Goal: Task Accomplishment & Management: Manage account settings

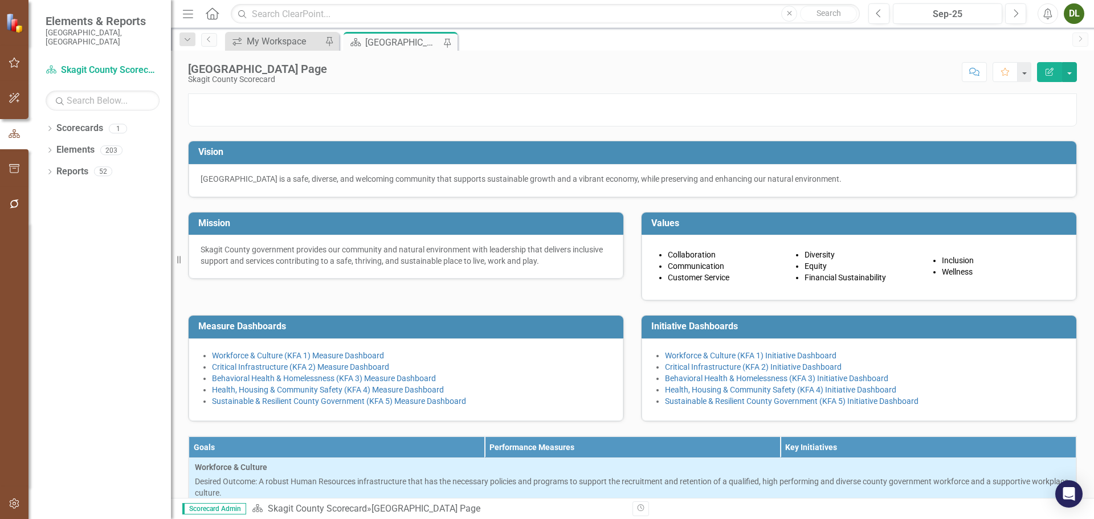
scroll to position [420, 0]
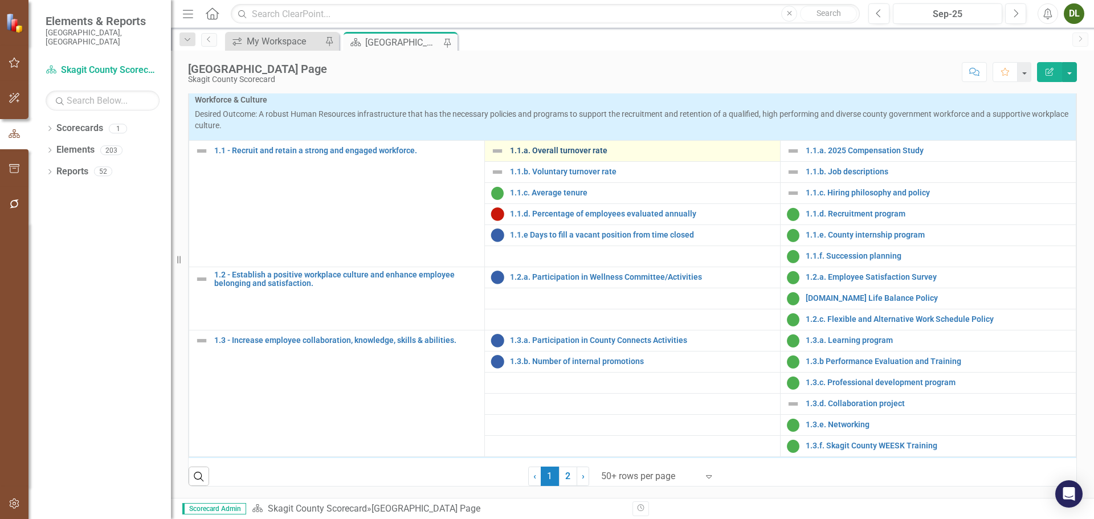
click at [544, 155] on link "1.1.a. Overall turnover rate" at bounding box center [642, 150] width 264 height 9
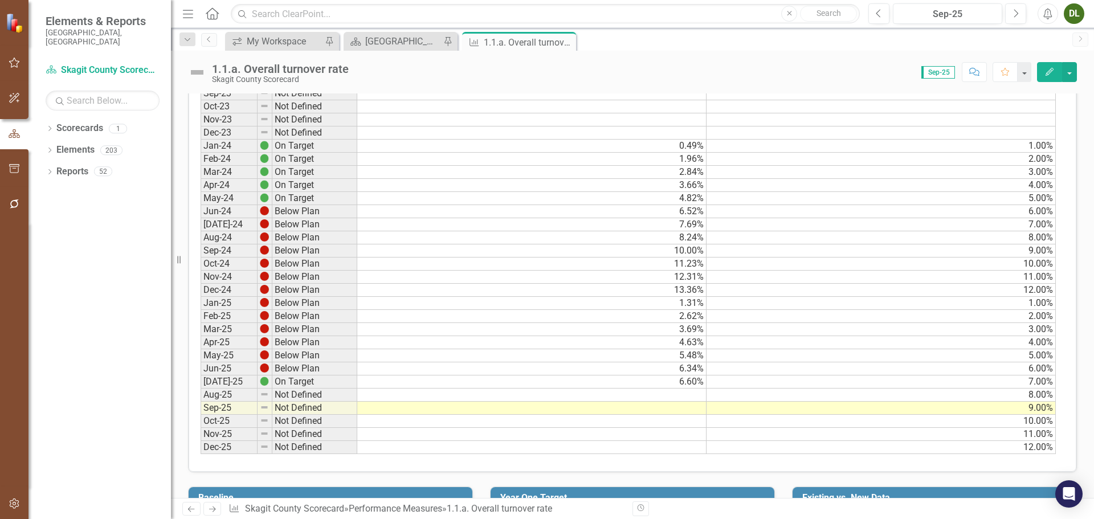
scroll to position [535, 0]
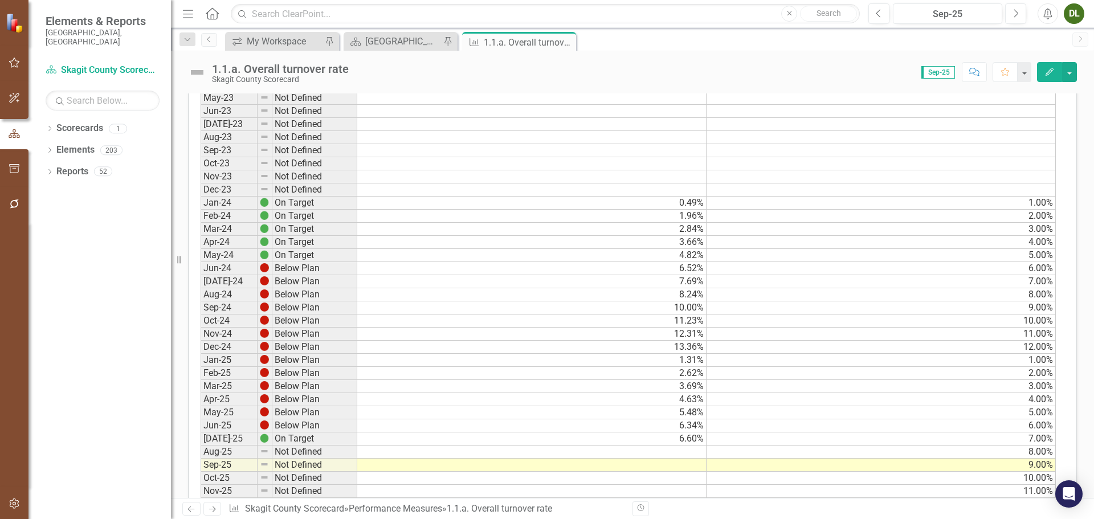
click at [664, 202] on td "0.49%" at bounding box center [531, 203] width 349 height 13
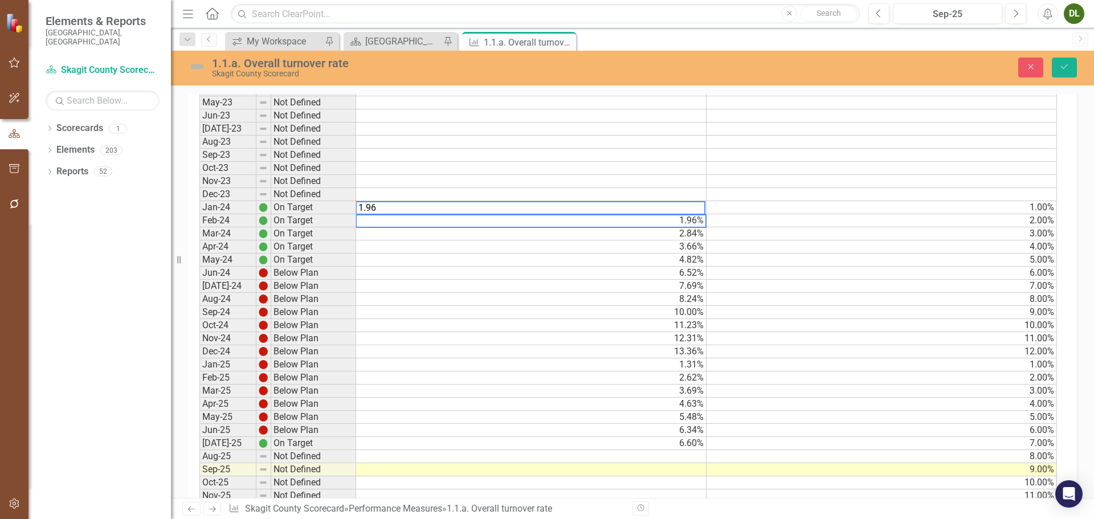
scroll to position [539, 0]
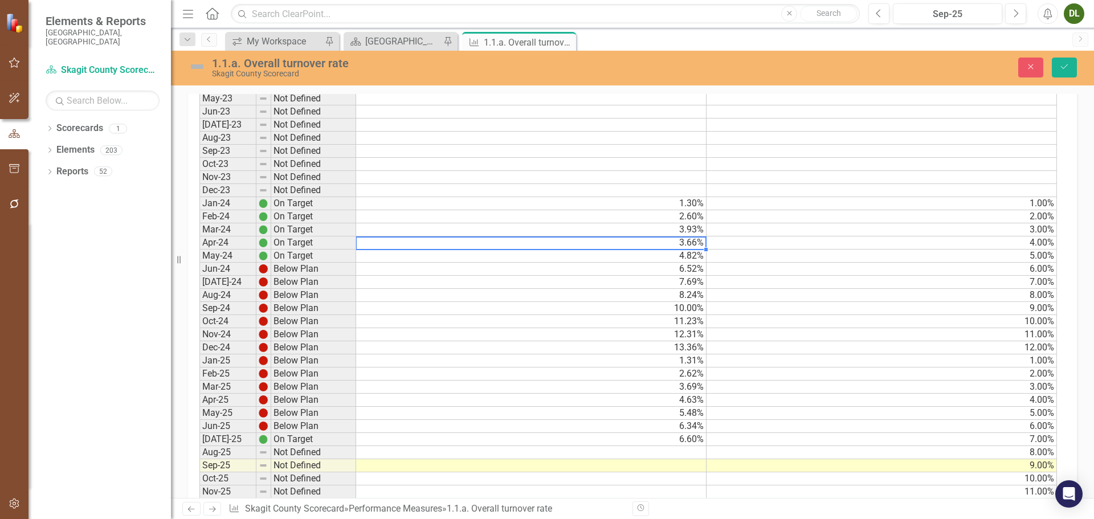
drag, startPoint x: 680, startPoint y: 203, endPoint x: 685, endPoint y: 211, distance: 10.0
click at [683, 208] on td "1.30%" at bounding box center [531, 203] width 350 height 13
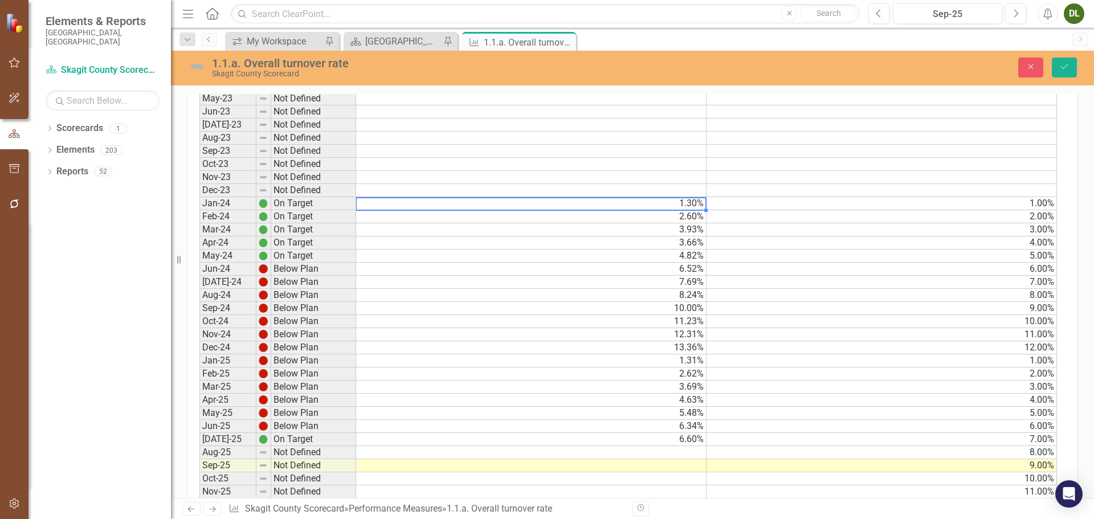
click at [686, 217] on td "2.60%" at bounding box center [531, 216] width 350 height 13
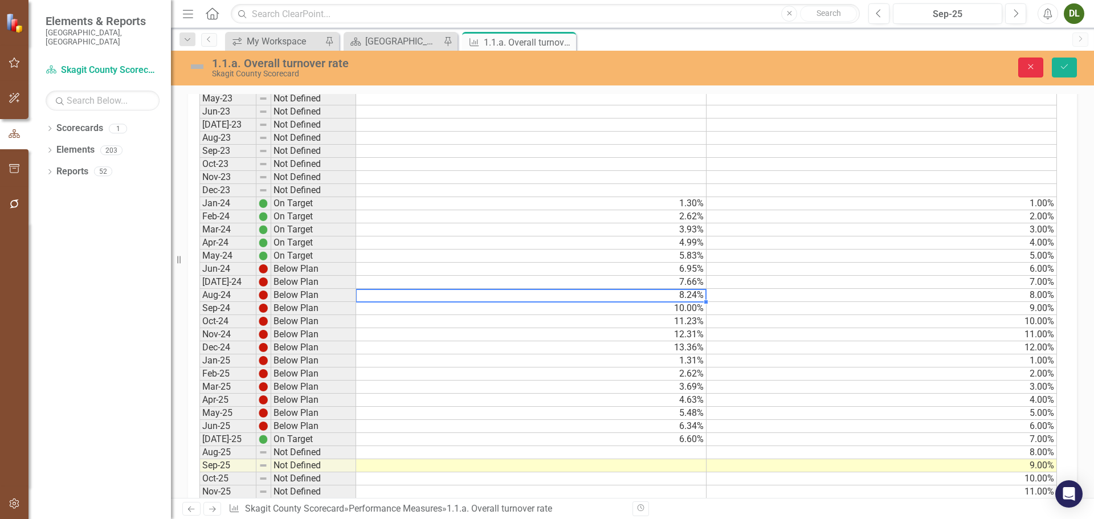
click at [1020, 63] on button "Close" at bounding box center [1030, 68] width 25 height 20
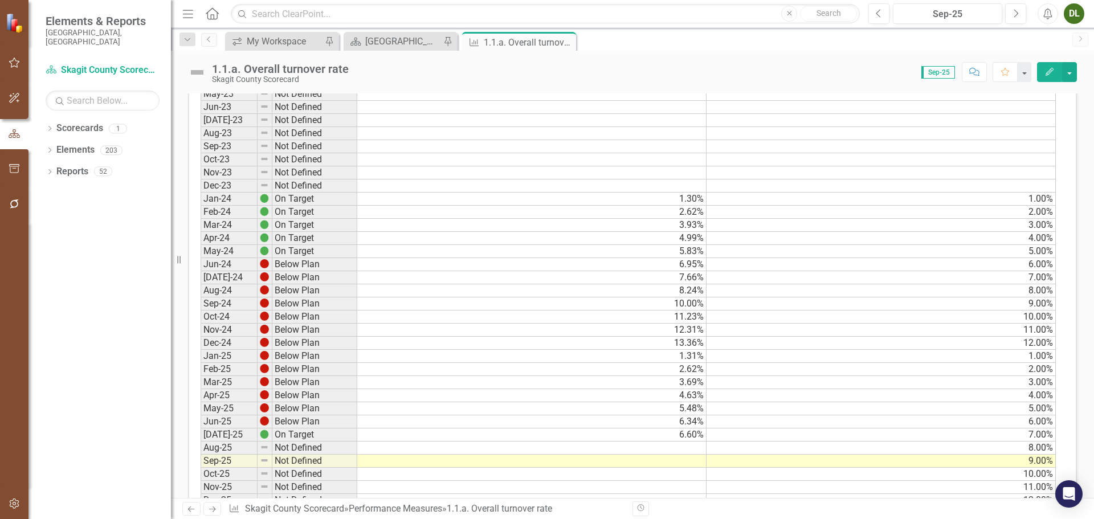
scroll to position [535, 0]
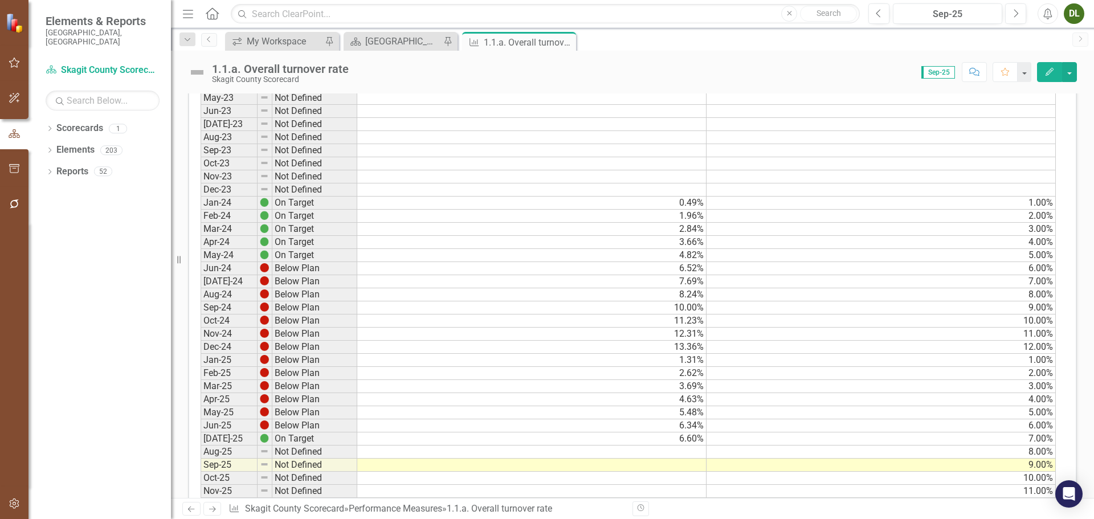
click at [806, 324] on td "10.00%" at bounding box center [880, 320] width 349 height 13
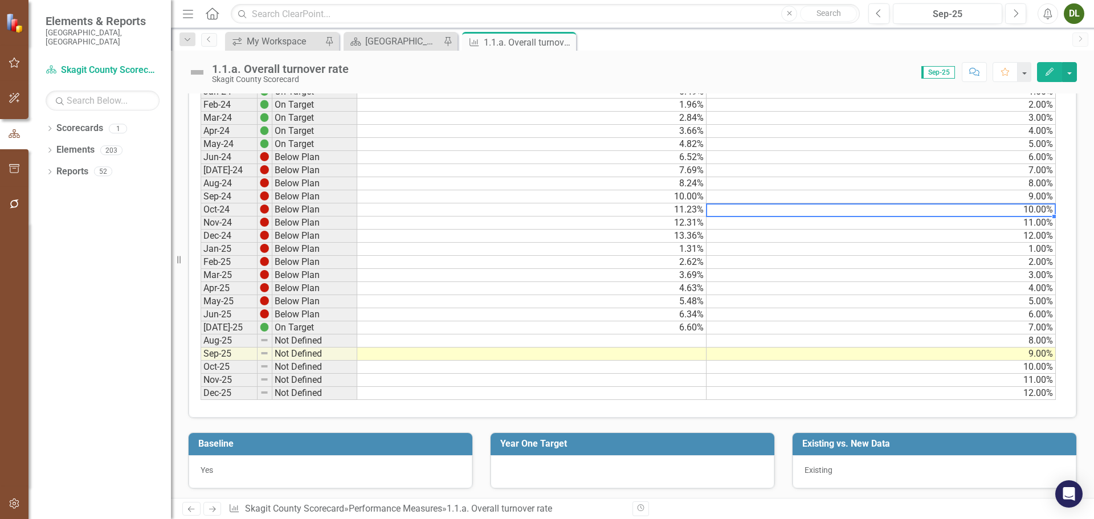
scroll to position [649, 0]
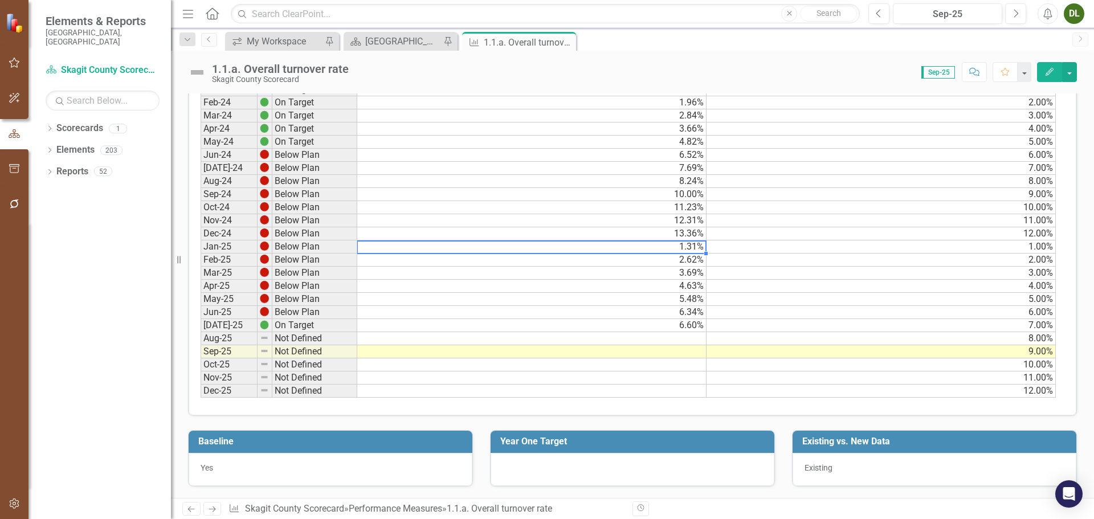
click at [687, 248] on td "1.31%" at bounding box center [531, 246] width 349 height 13
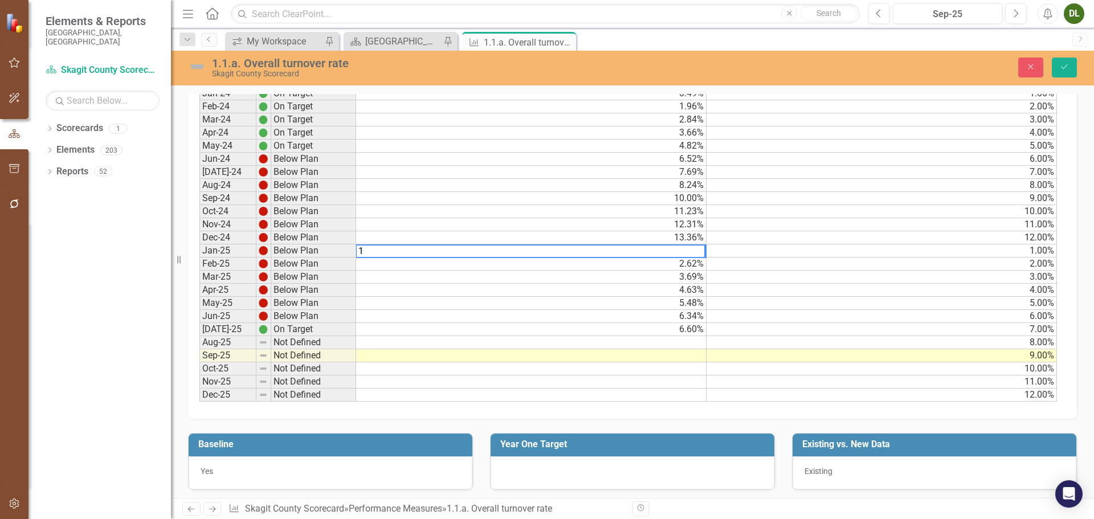
scroll to position [652, 0]
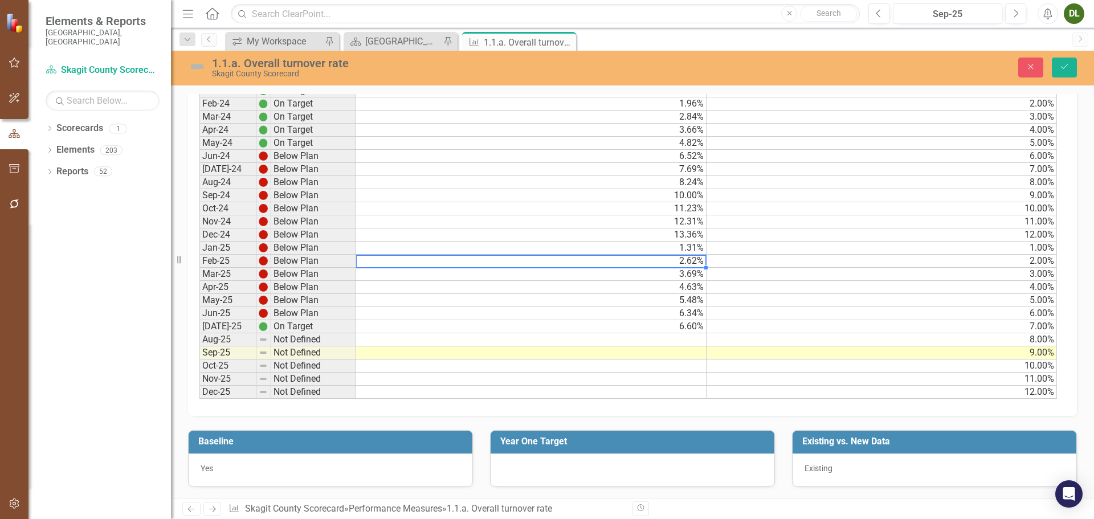
click at [694, 273] on td "3.69%" at bounding box center [531, 274] width 350 height 13
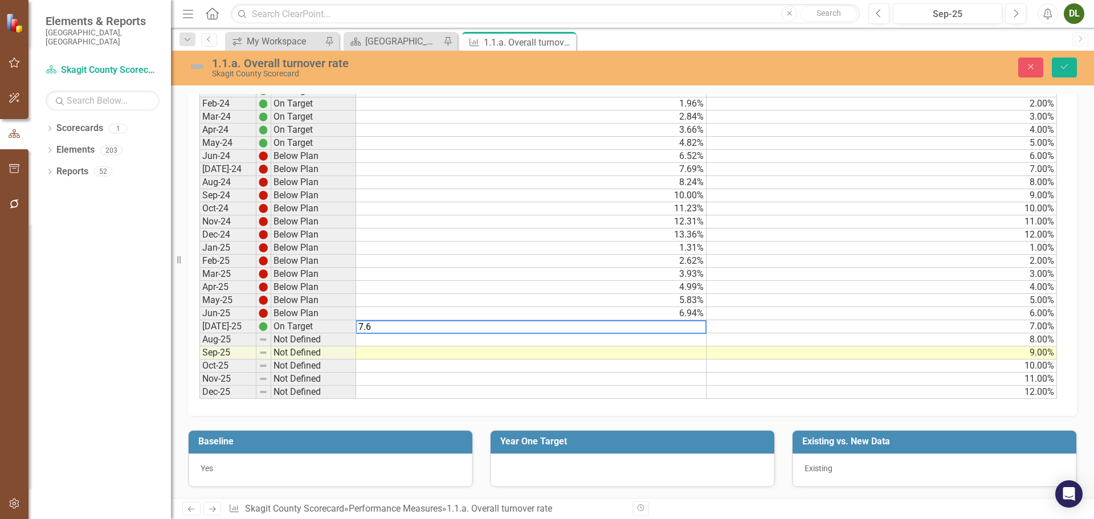
type textarea "7.66"
type textarea "9.06"
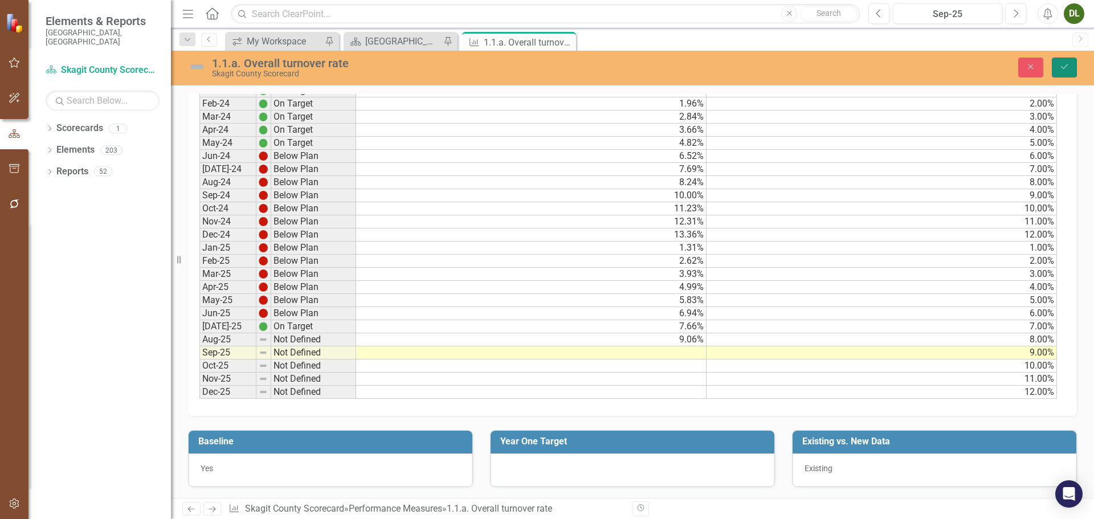
click at [1066, 67] on icon "Save" at bounding box center [1064, 67] width 10 height 8
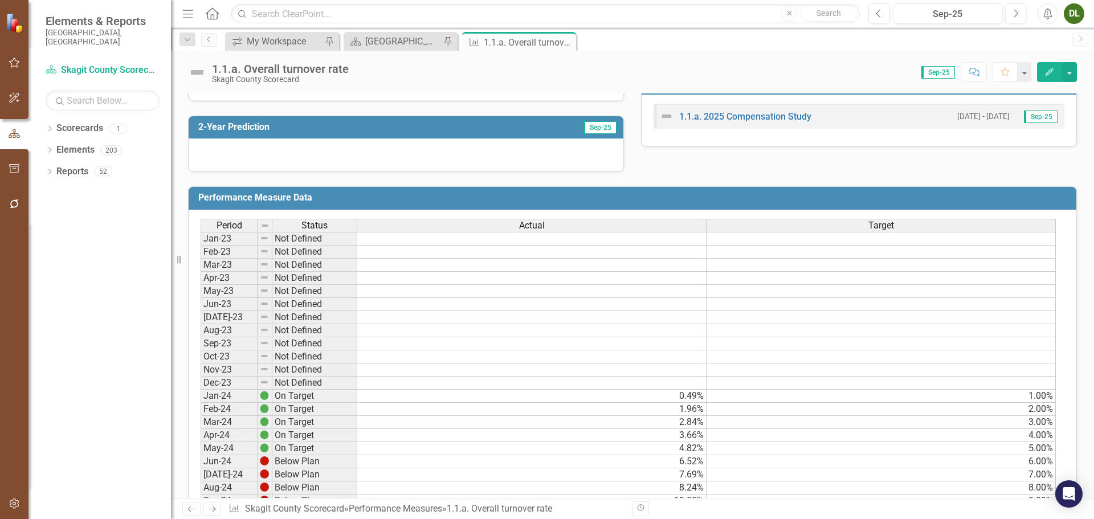
scroll to position [0, 0]
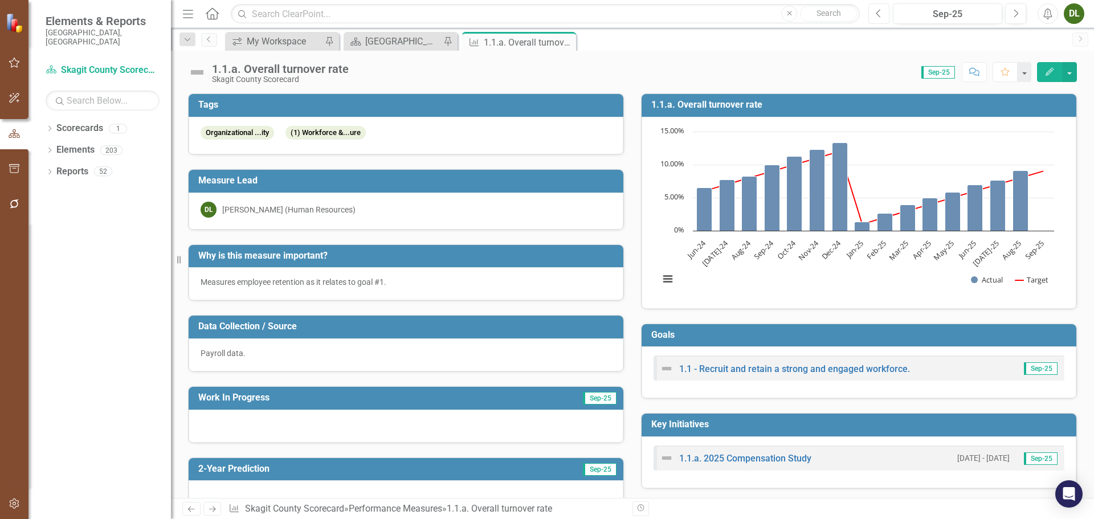
click at [878, 11] on icon "Previous" at bounding box center [879, 14] width 6 height 10
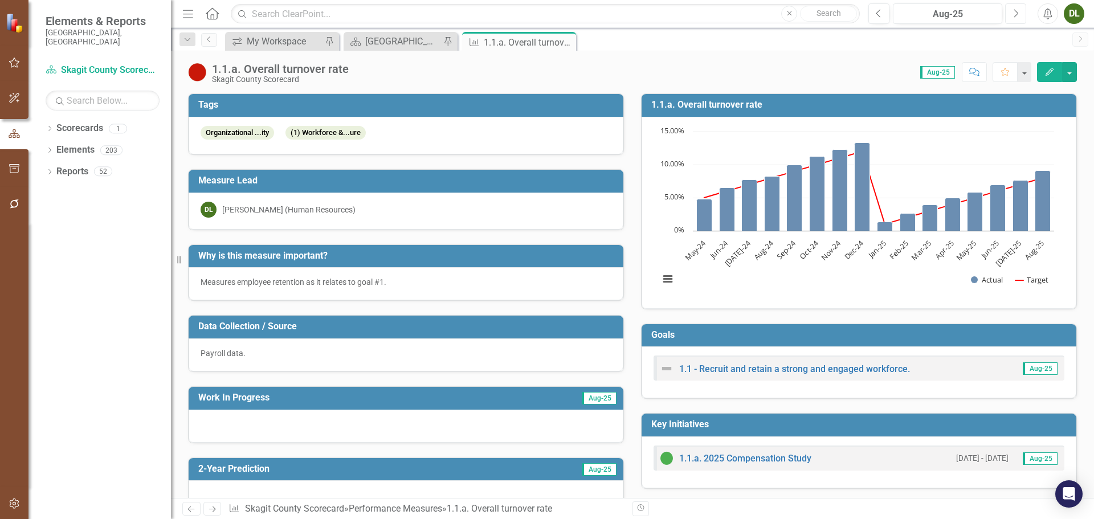
click at [1021, 14] on button "Next" at bounding box center [1015, 13] width 21 height 21
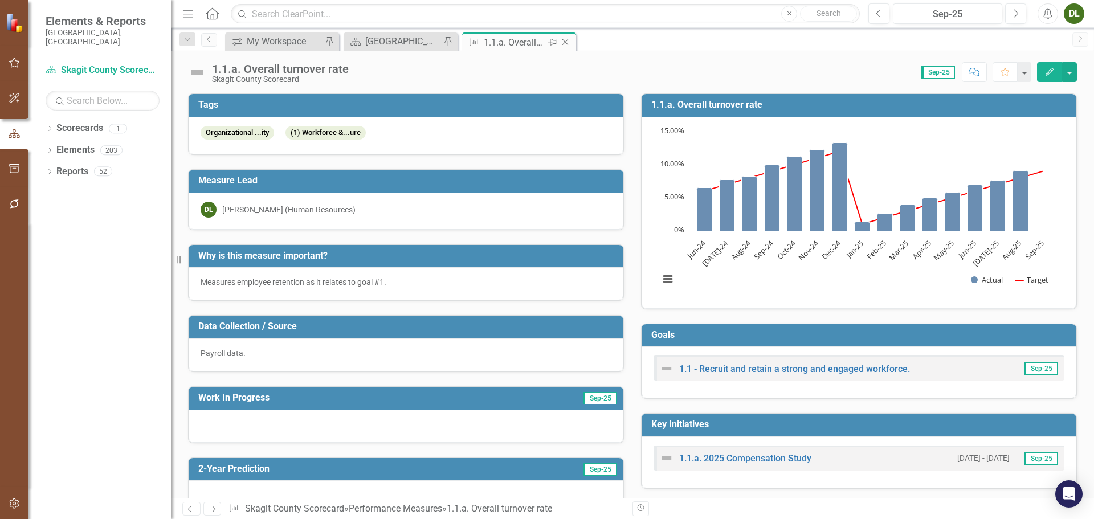
click at [526, 45] on div "1.1.a. Overall turnover rate" at bounding box center [514, 42] width 61 height 14
click at [564, 39] on icon "Close" at bounding box center [564, 42] width 11 height 9
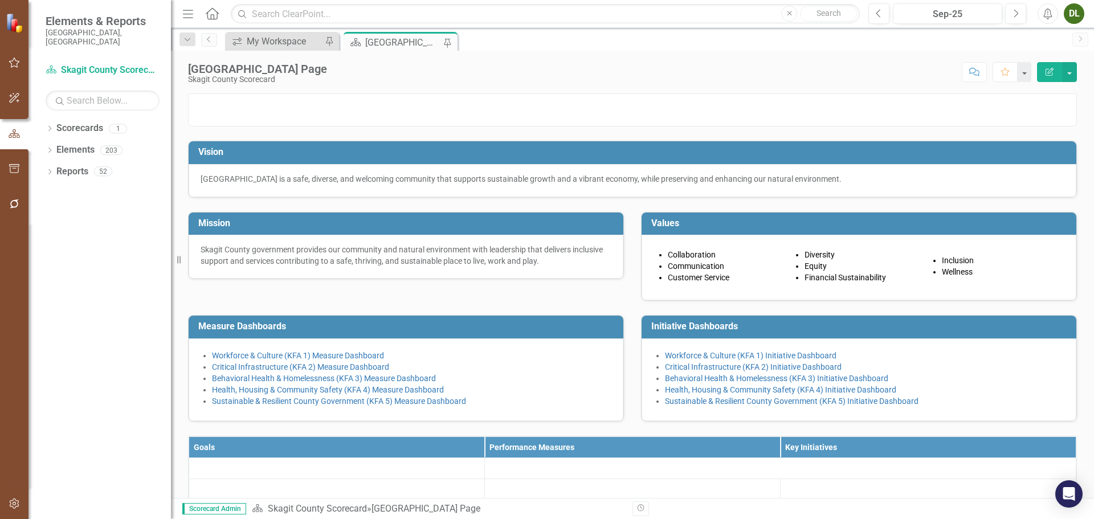
click at [405, 43] on div "[GEOGRAPHIC_DATA] Page" at bounding box center [402, 42] width 75 height 14
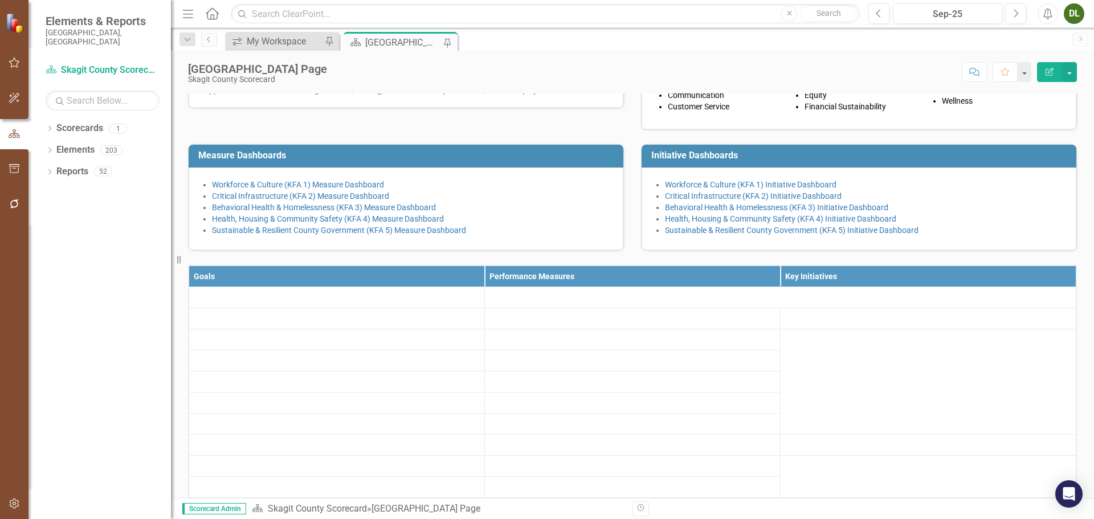
scroll to position [456, 0]
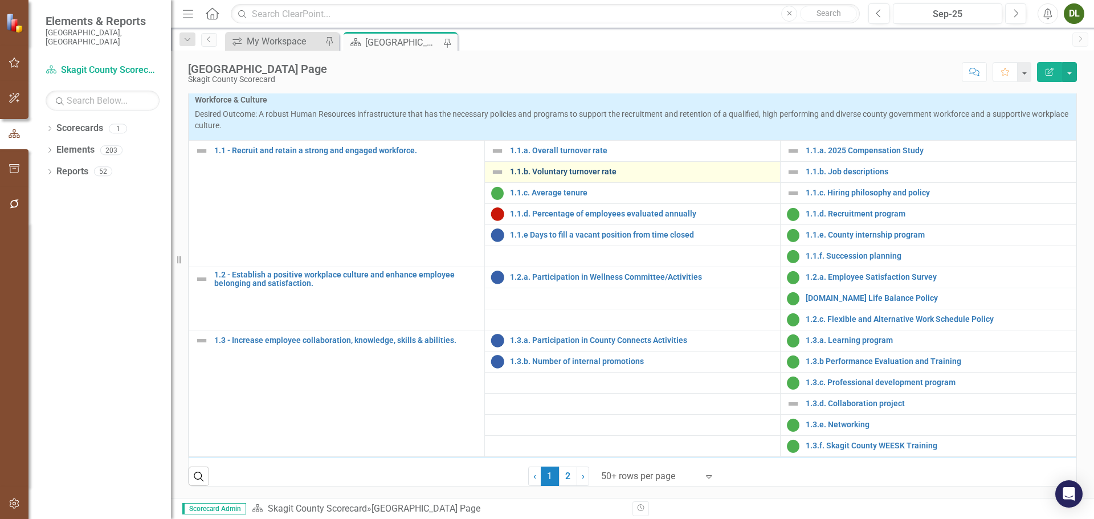
click at [583, 176] on link "1.1.b. Voluntary turnover rate" at bounding box center [642, 171] width 264 height 9
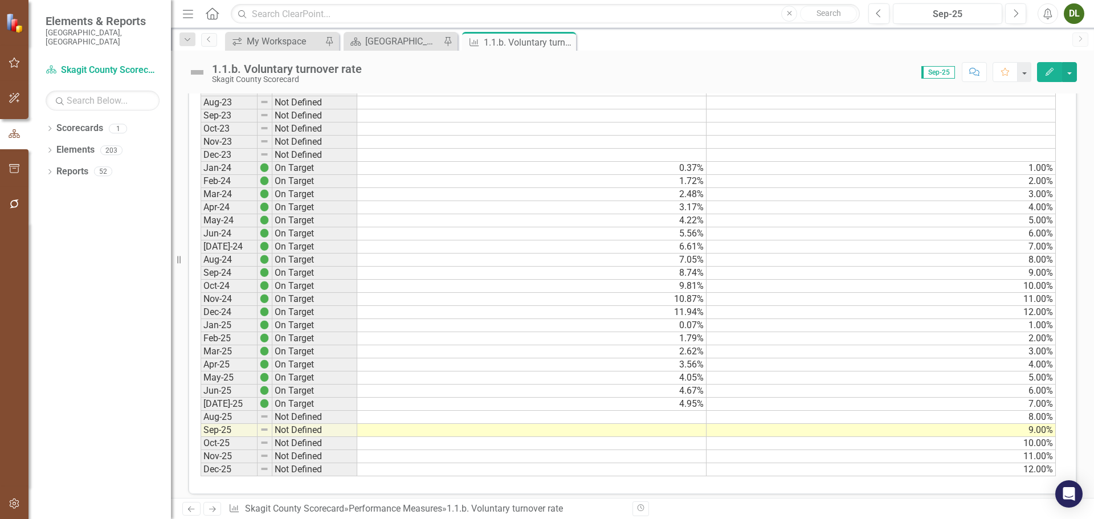
scroll to position [627, 0]
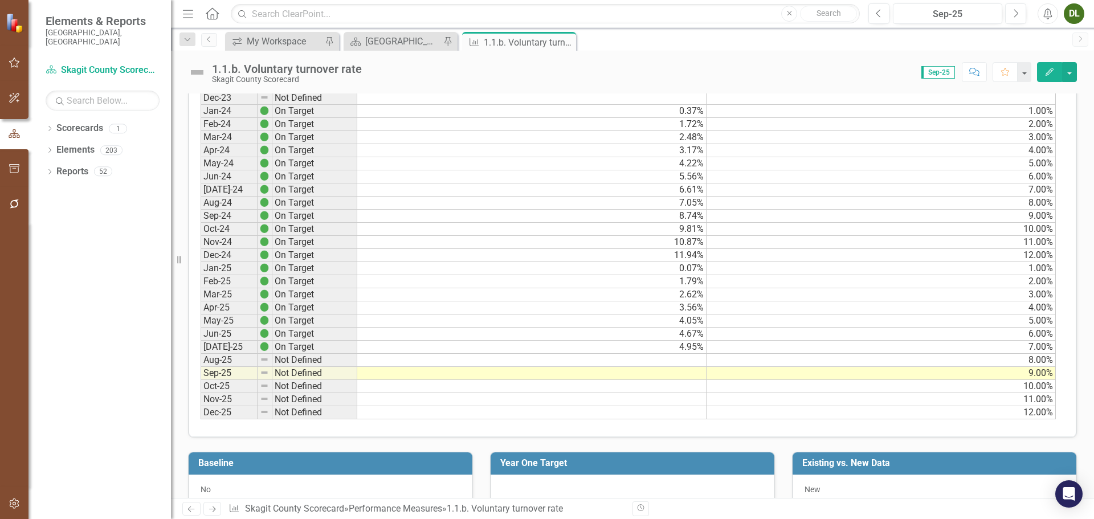
click at [687, 272] on td "0.07%" at bounding box center [531, 268] width 349 height 13
click at [655, 280] on td "1.79%" at bounding box center [531, 281] width 349 height 13
click at [658, 296] on td "2.62%" at bounding box center [531, 294] width 349 height 13
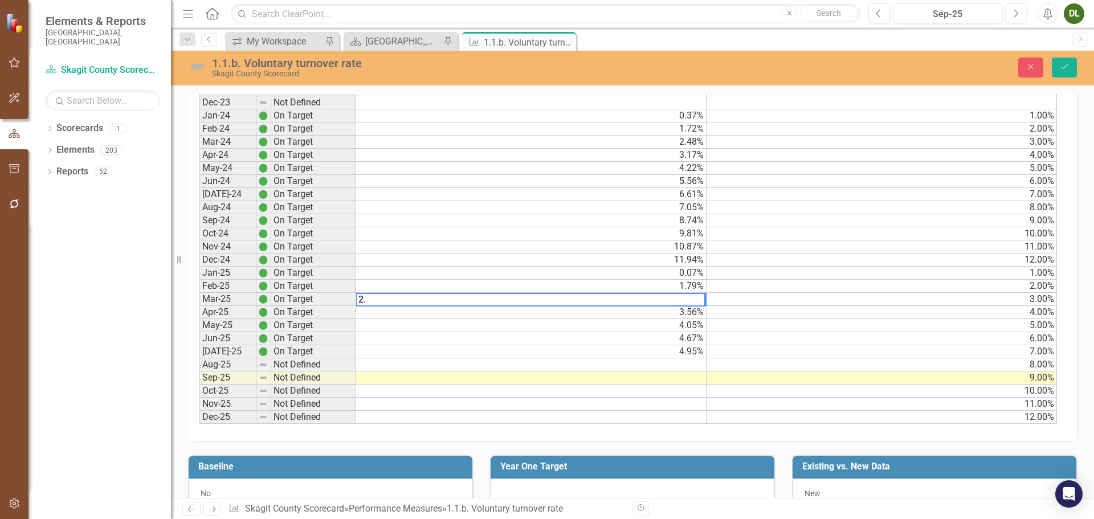
scroll to position [631, 0]
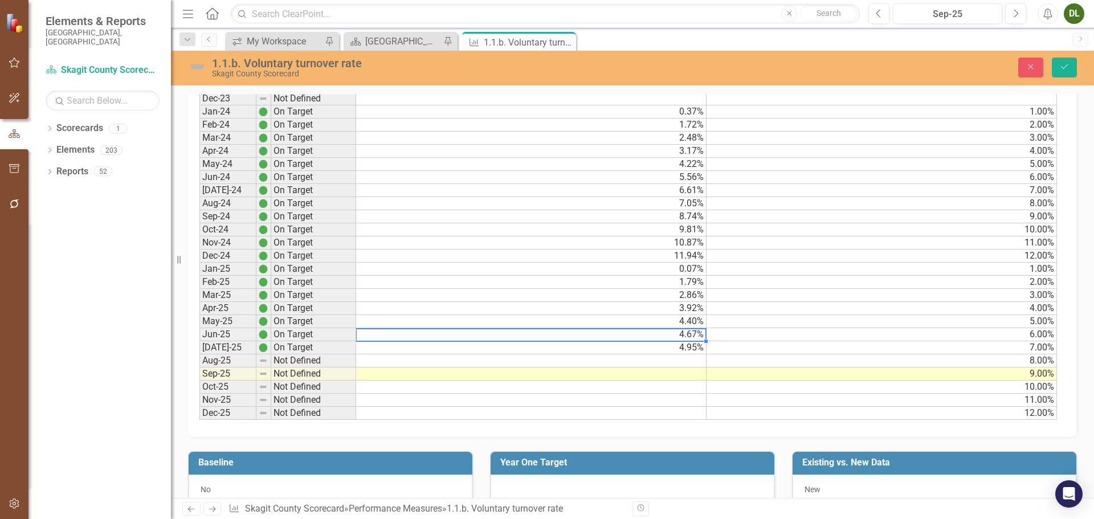
click at [655, 320] on td "4.40%" at bounding box center [531, 321] width 350 height 13
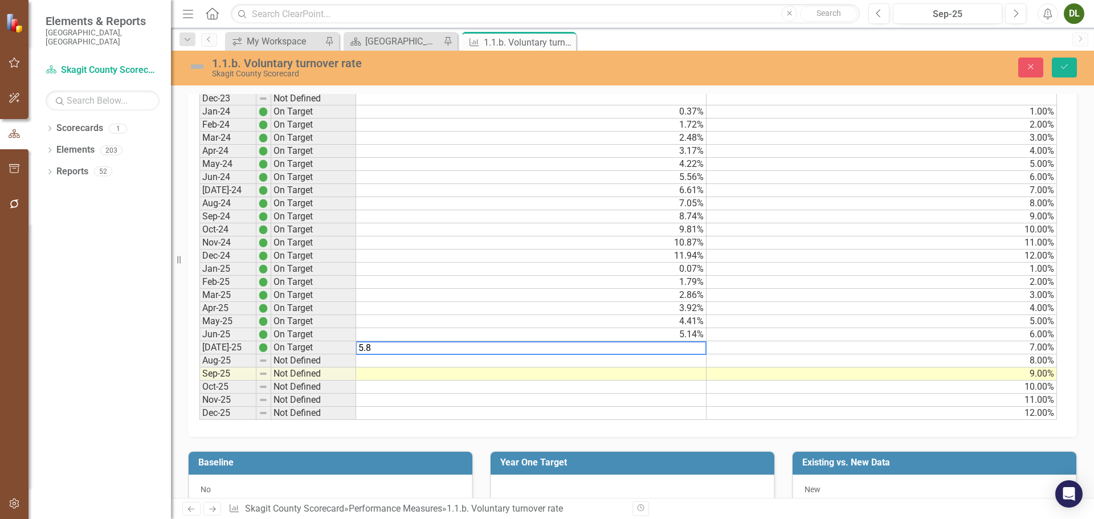
type textarea "5.89"
type textarea "7.32"
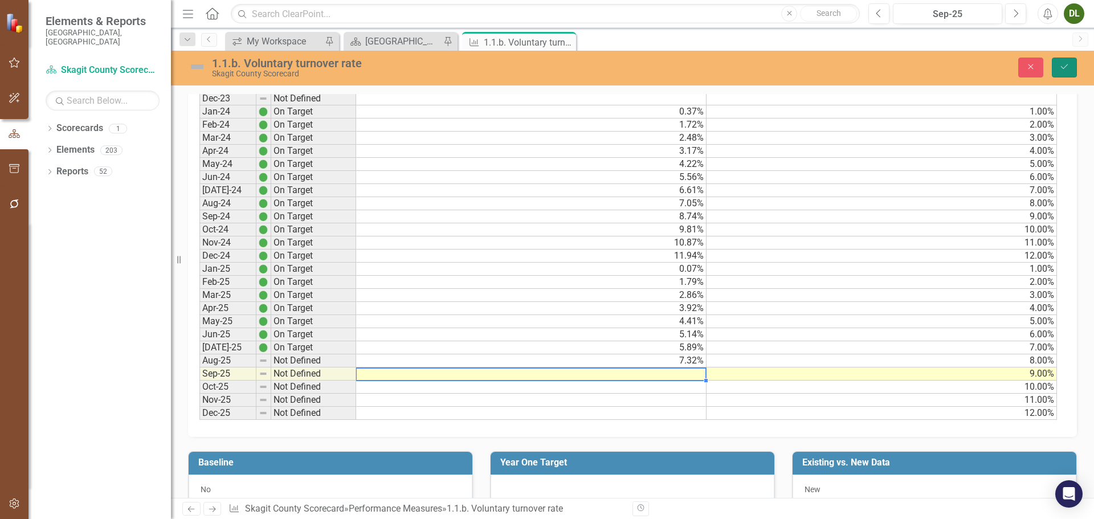
click at [1057, 65] on button "Save" at bounding box center [1064, 68] width 25 height 20
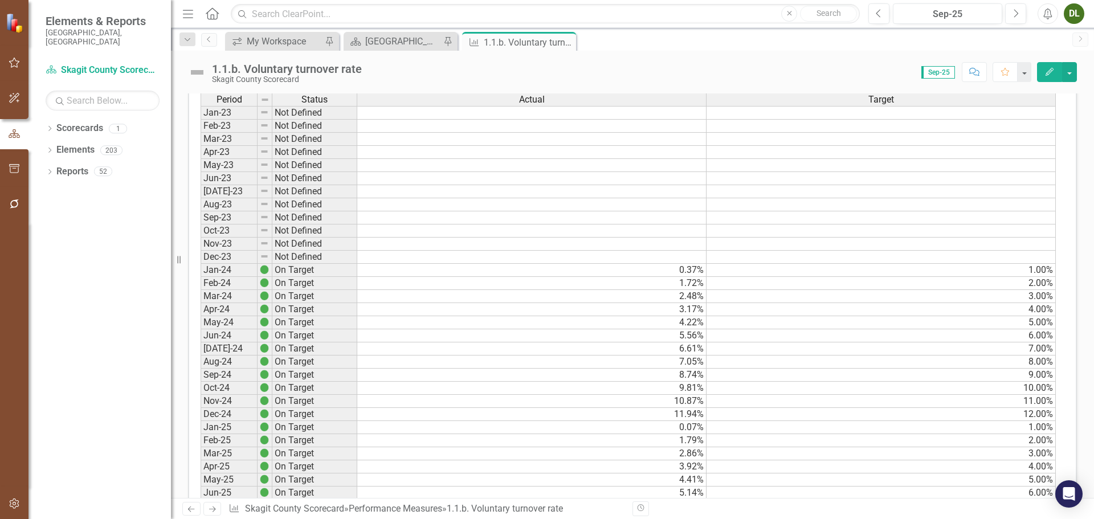
scroll to position [535, 0]
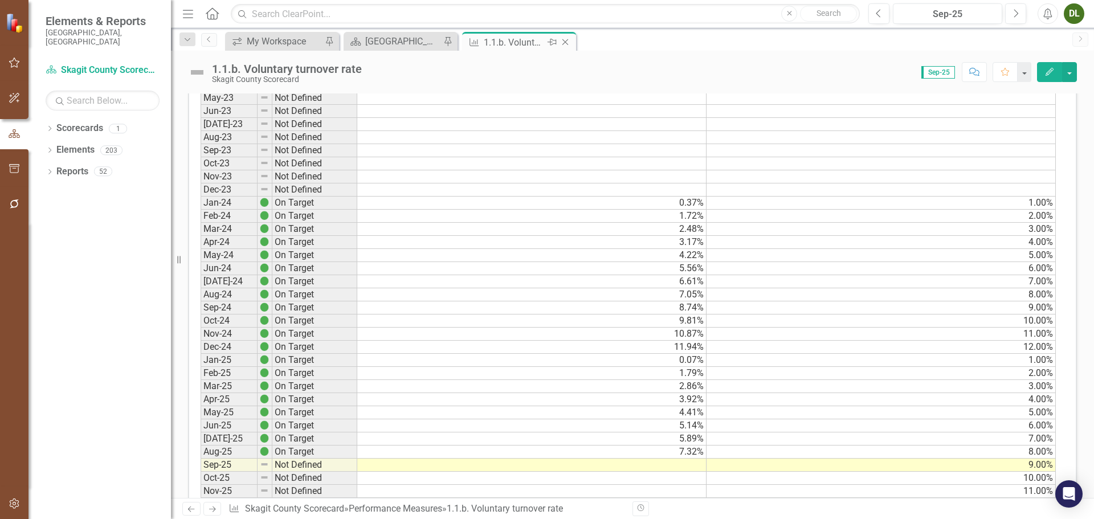
click at [570, 42] on icon "Close" at bounding box center [564, 42] width 11 height 9
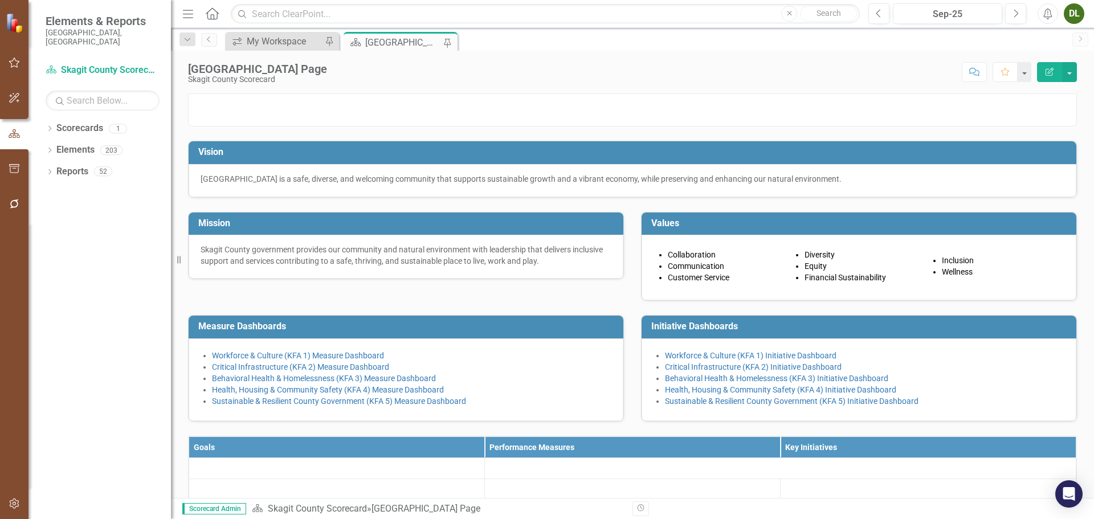
click at [388, 43] on div "[GEOGRAPHIC_DATA] Page" at bounding box center [402, 42] width 75 height 14
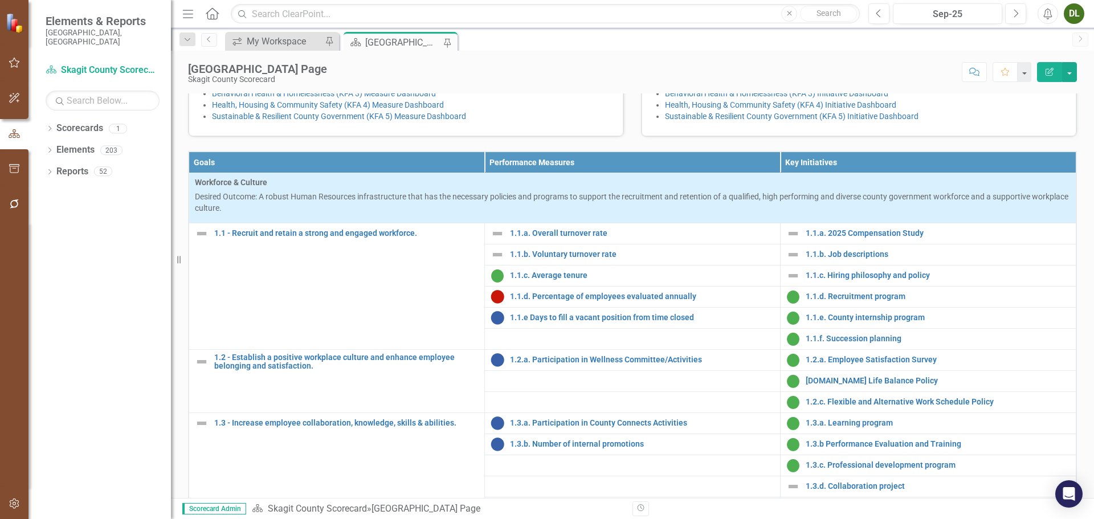
scroll to position [57, 0]
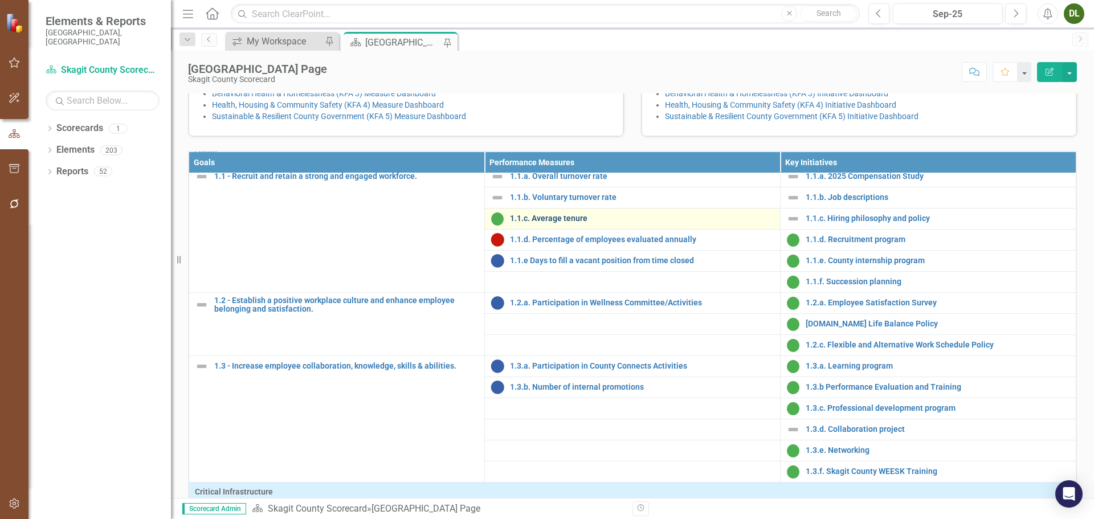
click at [547, 223] on link "1.1.c. Average tenure" at bounding box center [642, 218] width 264 height 9
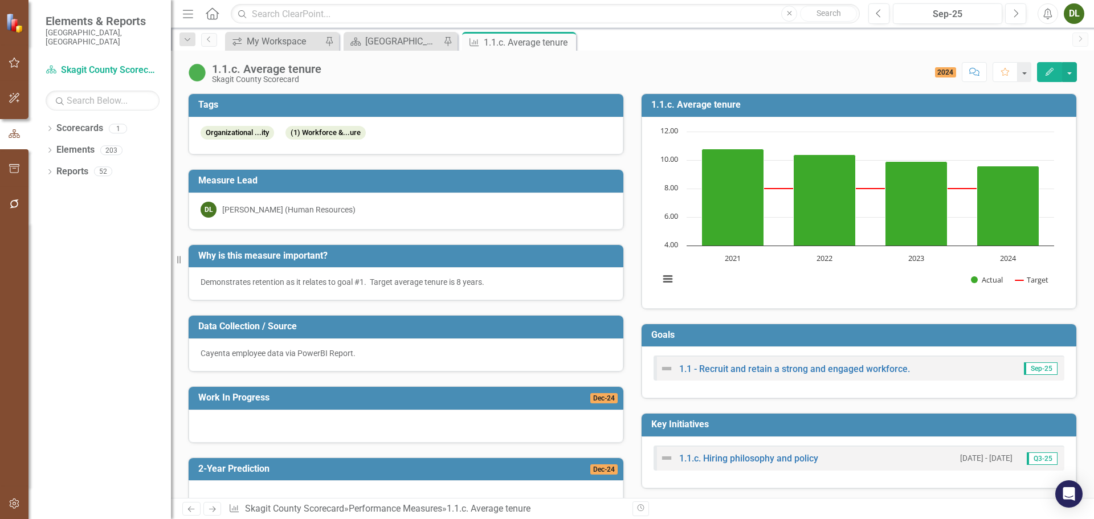
click at [0, 0] on icon "Close" at bounding box center [0, 0] width 0 height 0
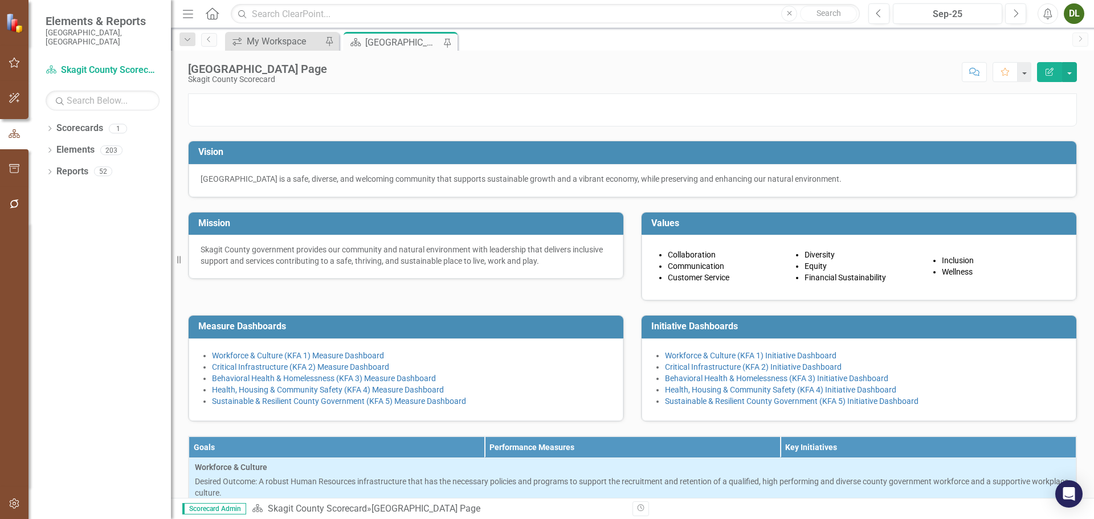
drag, startPoint x: 398, startPoint y: 42, endPoint x: 402, endPoint y: 51, distance: 9.9
click at [399, 42] on div "[GEOGRAPHIC_DATA] Page" at bounding box center [402, 42] width 75 height 14
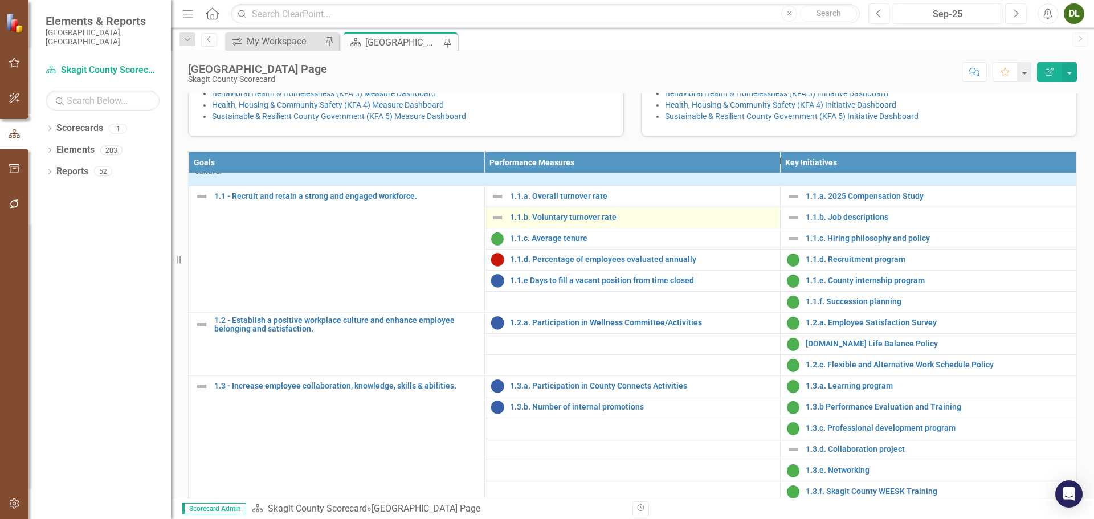
scroll to position [57, 0]
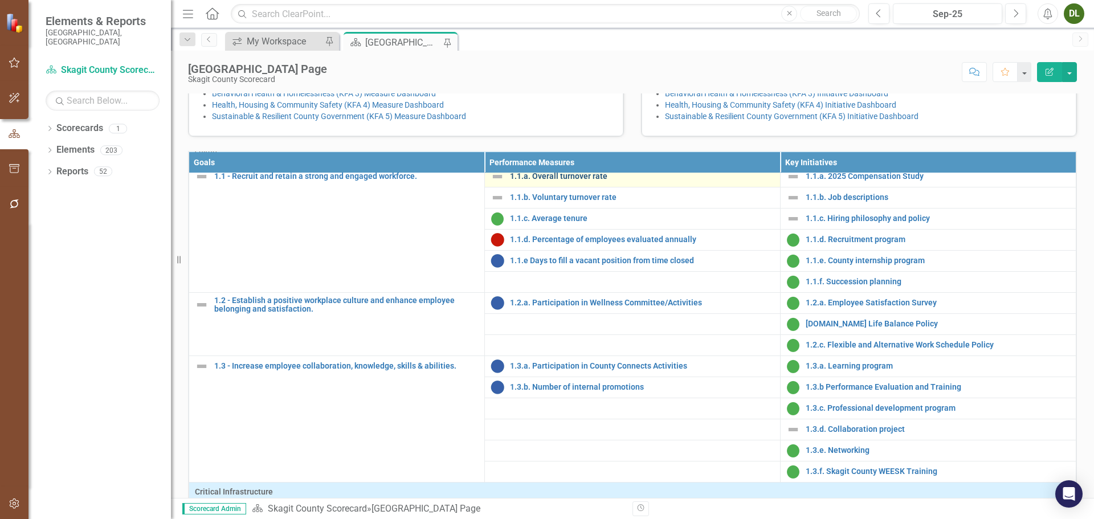
click at [563, 181] on link "1.1.a. Overall turnover rate" at bounding box center [642, 176] width 264 height 9
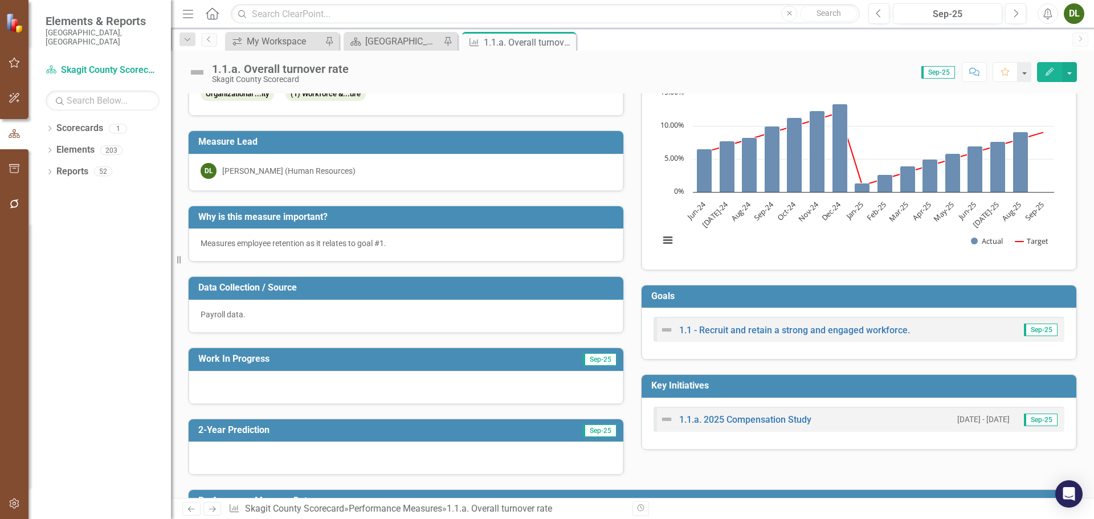
scroll to position [57, 0]
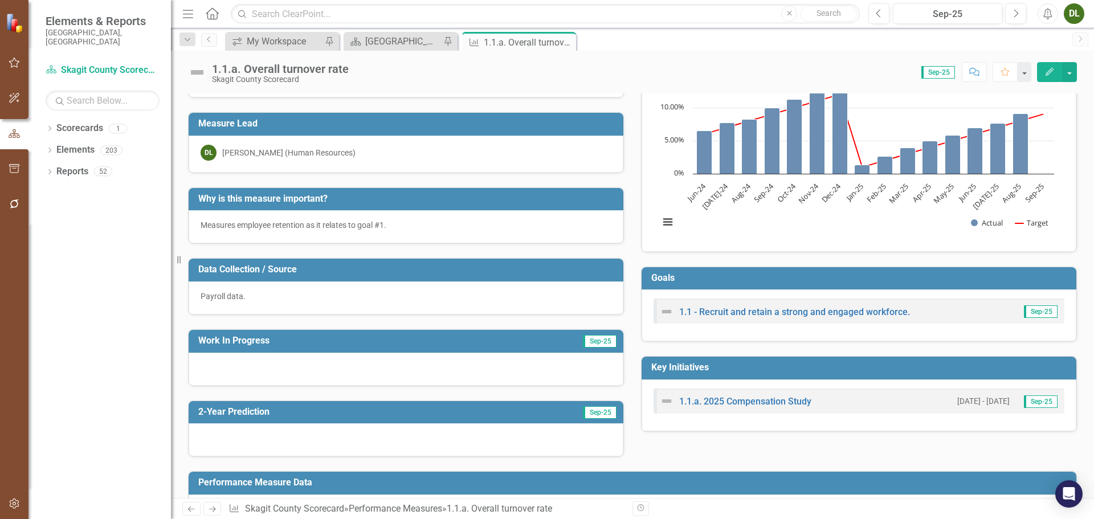
click at [398, 225] on div "Measures employee retention as it relates to goal #1." at bounding box center [406, 224] width 411 height 11
click at [399, 225] on div "Measures employee retention as it relates to goal #1." at bounding box center [406, 224] width 411 height 11
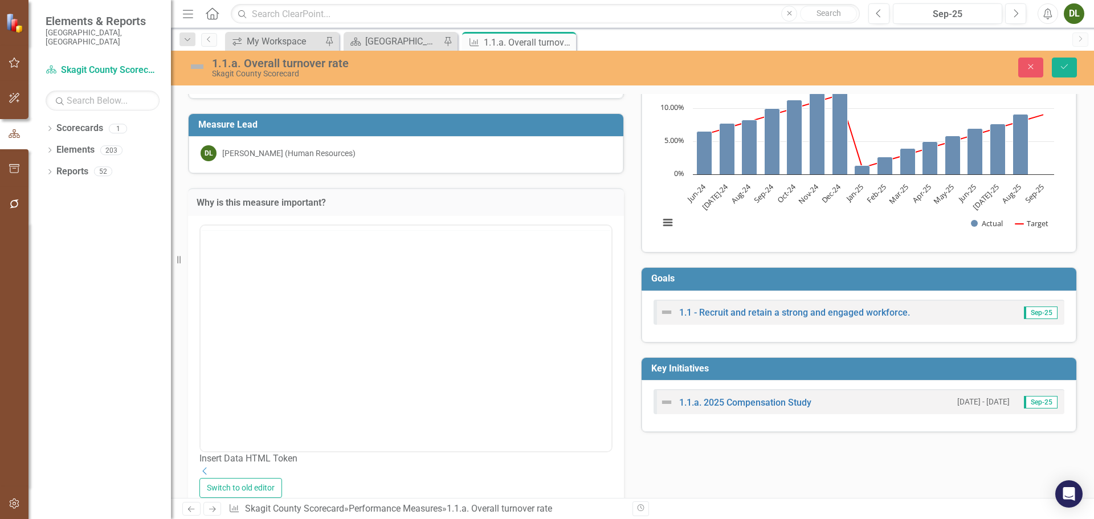
scroll to position [0, 0]
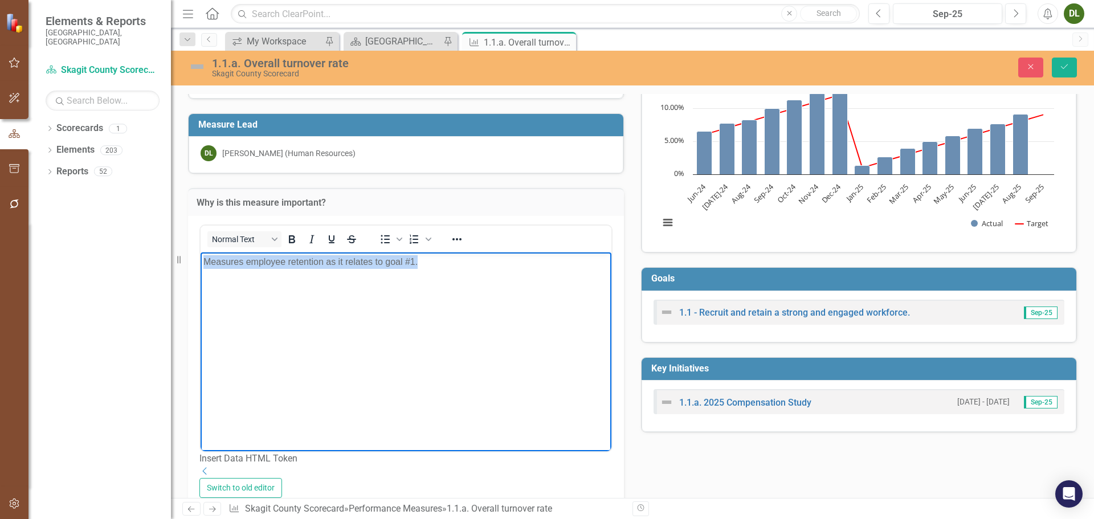
drag, startPoint x: 445, startPoint y: 273, endPoint x: 190, endPoint y: 245, distance: 256.8
click at [201, 252] on html "Measures employee retention as it relates to goal #1." at bounding box center [406, 337] width 411 height 171
click at [1020, 68] on button "Close" at bounding box center [1030, 68] width 25 height 20
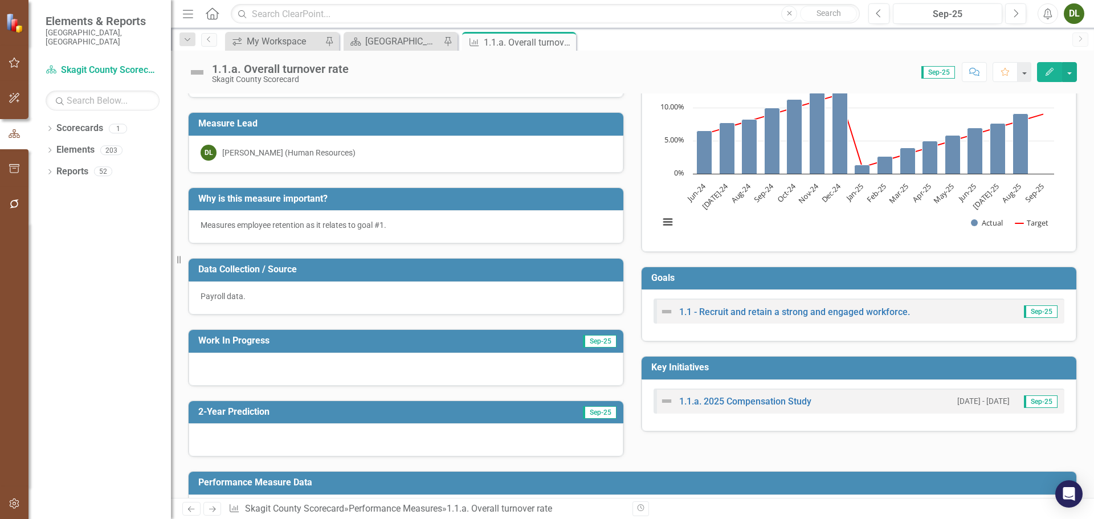
click at [395, 273] on h3 "Data Collection / Source" at bounding box center [407, 269] width 419 height 10
click at [396, 273] on h3 "Data Collection / Source" at bounding box center [407, 269] width 419 height 10
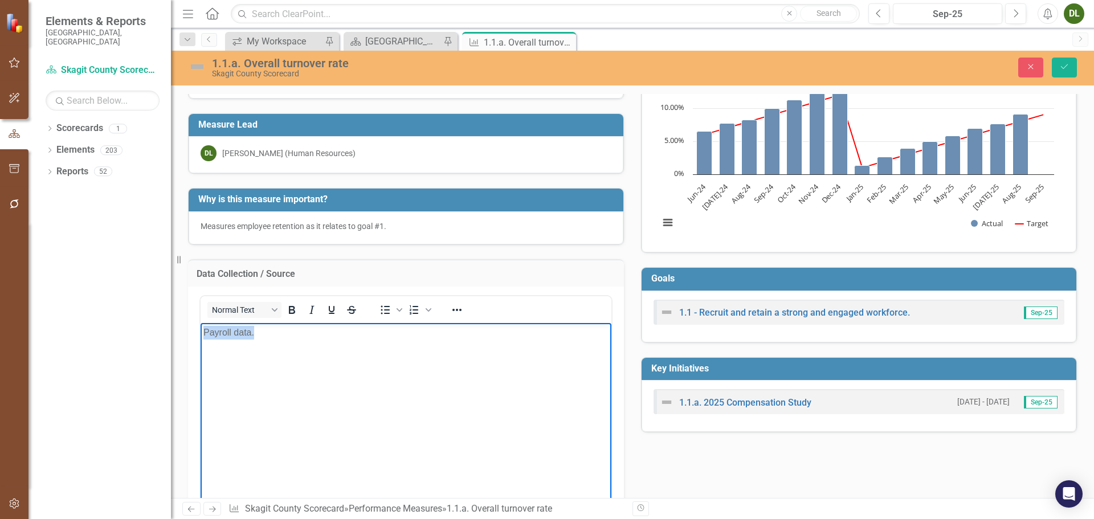
drag, startPoint x: 295, startPoint y: 344, endPoint x: 156, endPoint y: 317, distance: 141.7
click at [201, 323] on html "Payroll data." at bounding box center [406, 408] width 411 height 171
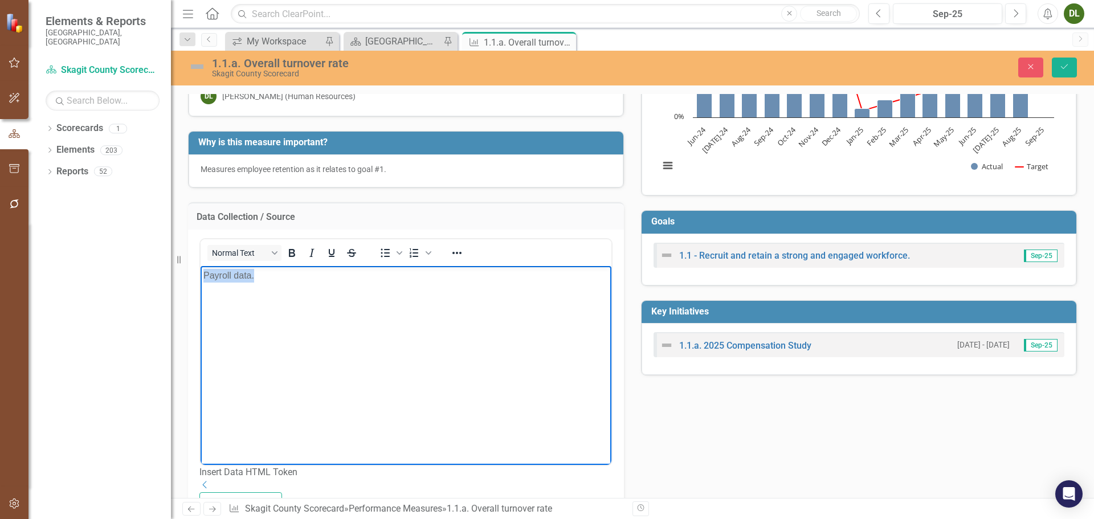
drag, startPoint x: 300, startPoint y: 289, endPoint x: 190, endPoint y: 273, distance: 111.7
click at [201, 273] on html "Payroll data." at bounding box center [406, 351] width 411 height 171
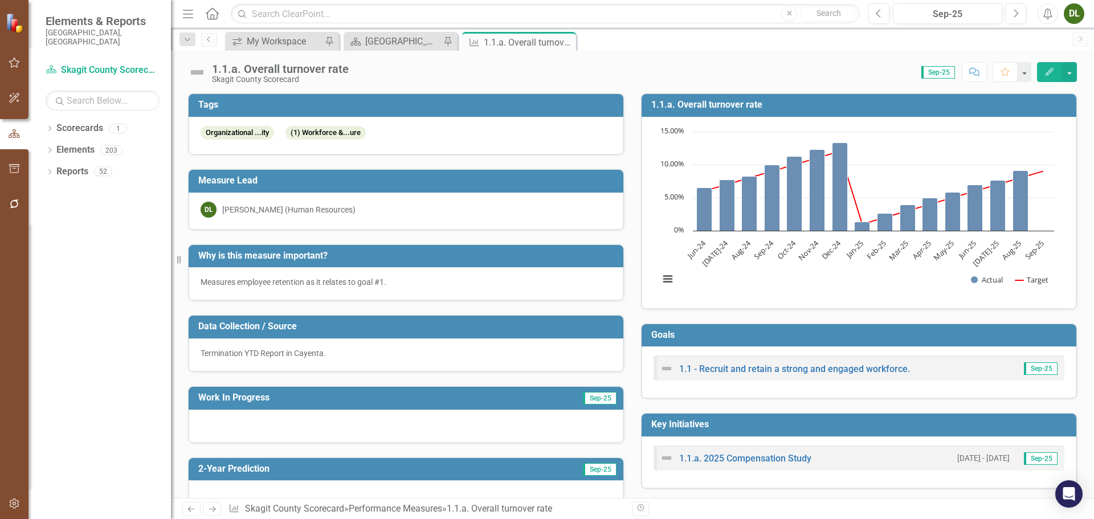
scroll to position [627, 0]
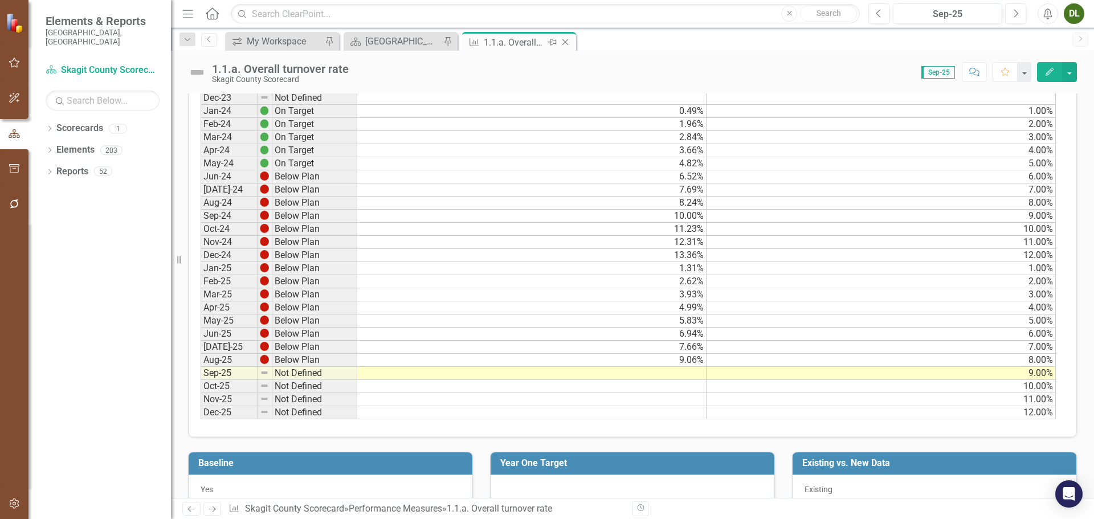
click at [567, 43] on icon "Close" at bounding box center [564, 42] width 11 height 9
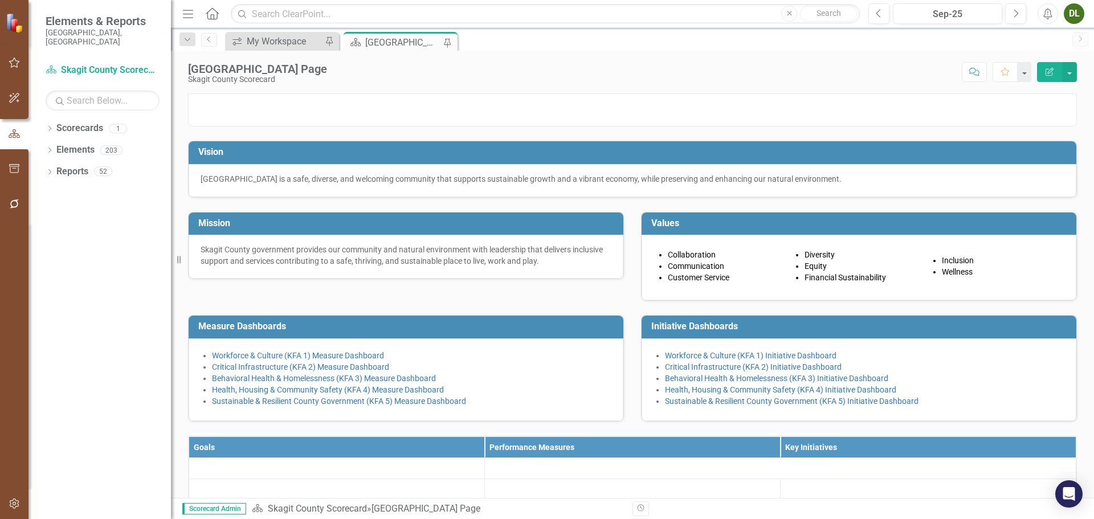
click at [404, 46] on div "[GEOGRAPHIC_DATA] Page" at bounding box center [402, 42] width 75 height 14
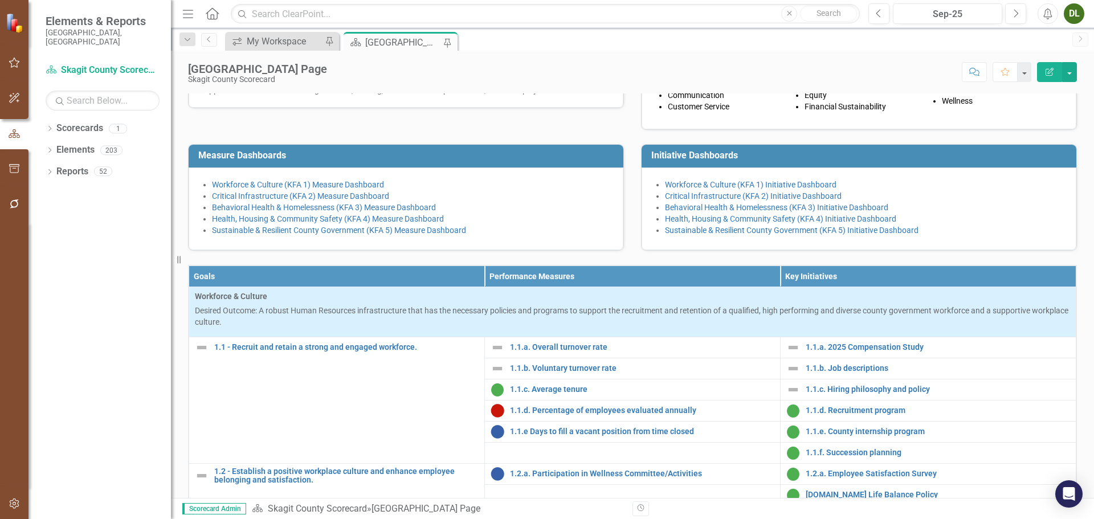
scroll to position [228, 0]
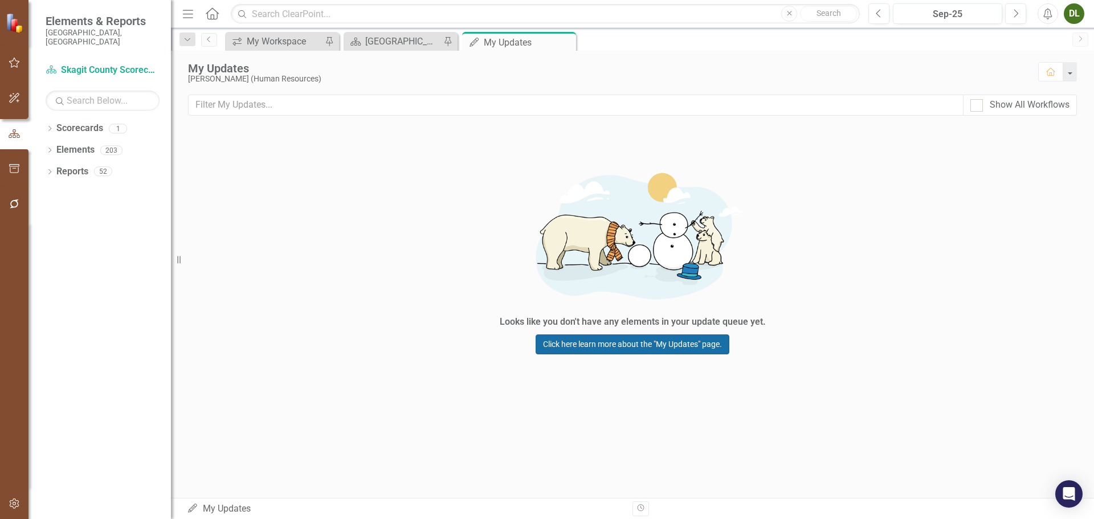
click at [641, 344] on link "Click here learn more about the "My Updates" page." at bounding box center [633, 344] width 194 height 20
click at [722, 120] on div "Show All Workflows" at bounding box center [632, 110] width 923 height 30
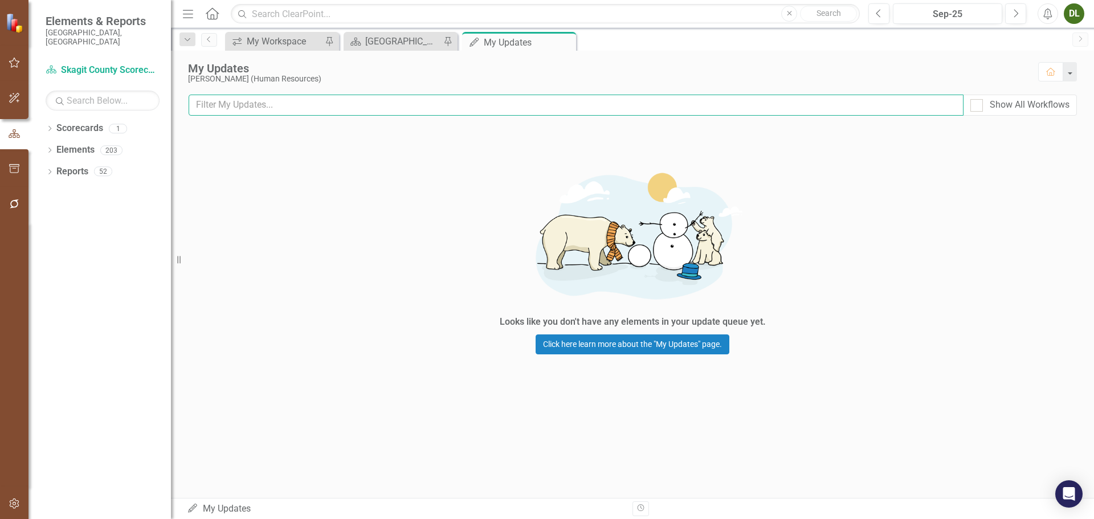
click at [723, 115] on input "text" at bounding box center [576, 105] width 775 height 21
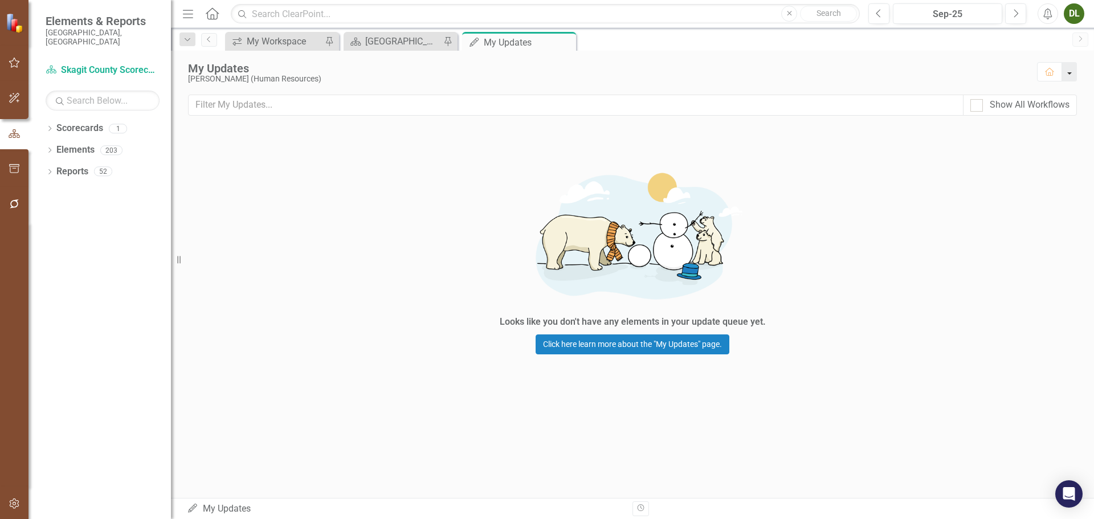
click at [1069, 73] on button "button" at bounding box center [1069, 71] width 15 height 19
click at [902, 72] on div "My Updates" at bounding box center [607, 68] width 839 height 13
click at [538, 39] on div "My Updates" at bounding box center [514, 42] width 61 height 14
click at [566, 41] on icon "Close" at bounding box center [564, 42] width 11 height 9
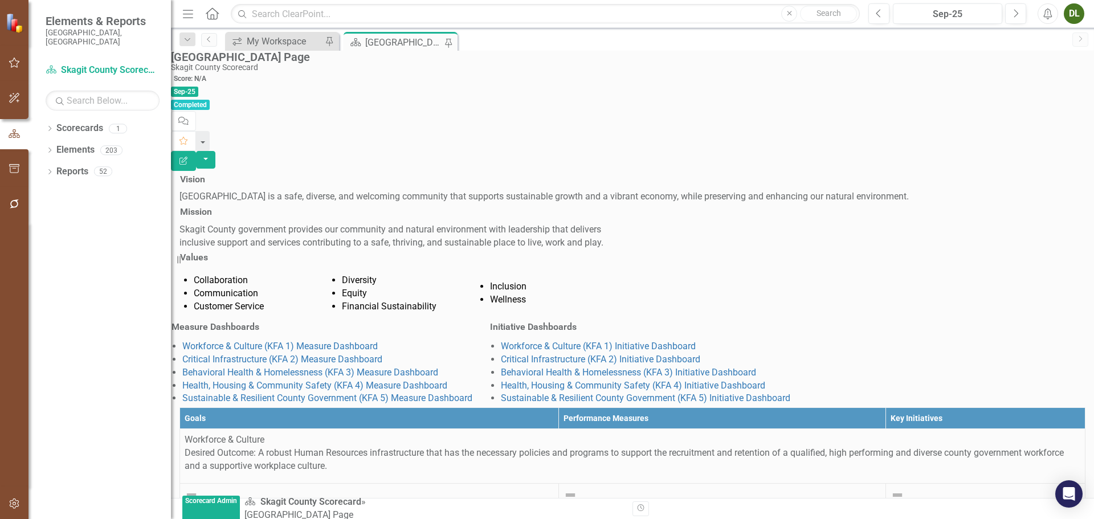
scroll to position [456, 0]
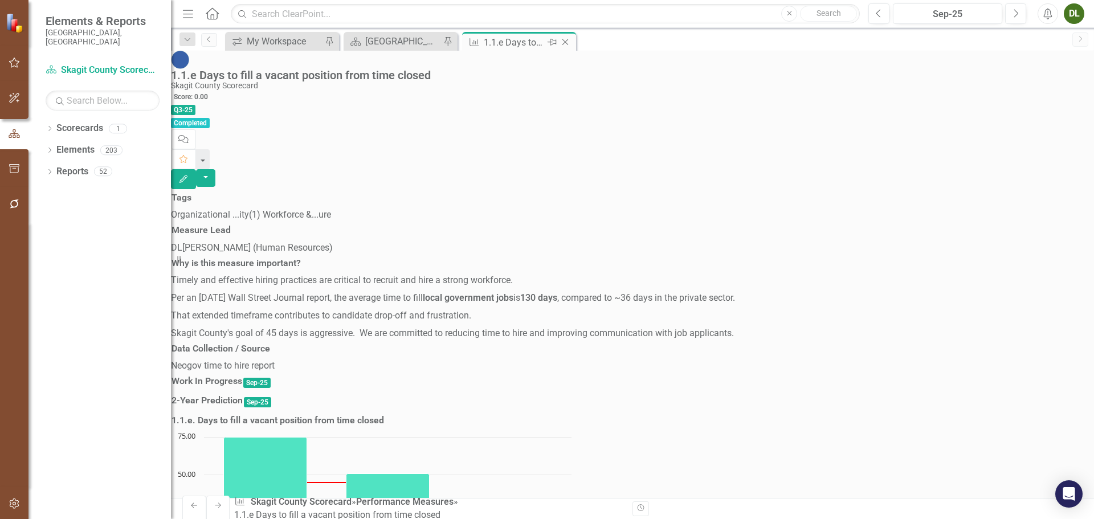
click at [569, 42] on icon "Close" at bounding box center [564, 42] width 11 height 9
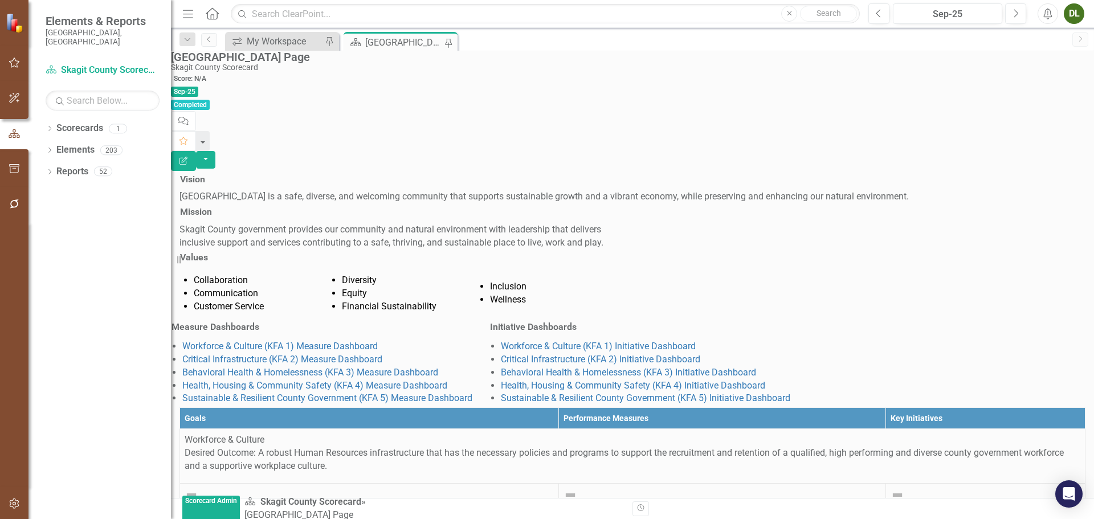
scroll to position [342, 0]
click at [890, 502] on link "1.1.a. 2025 Compensation Study" at bounding box center [957, 507] width 134 height 11
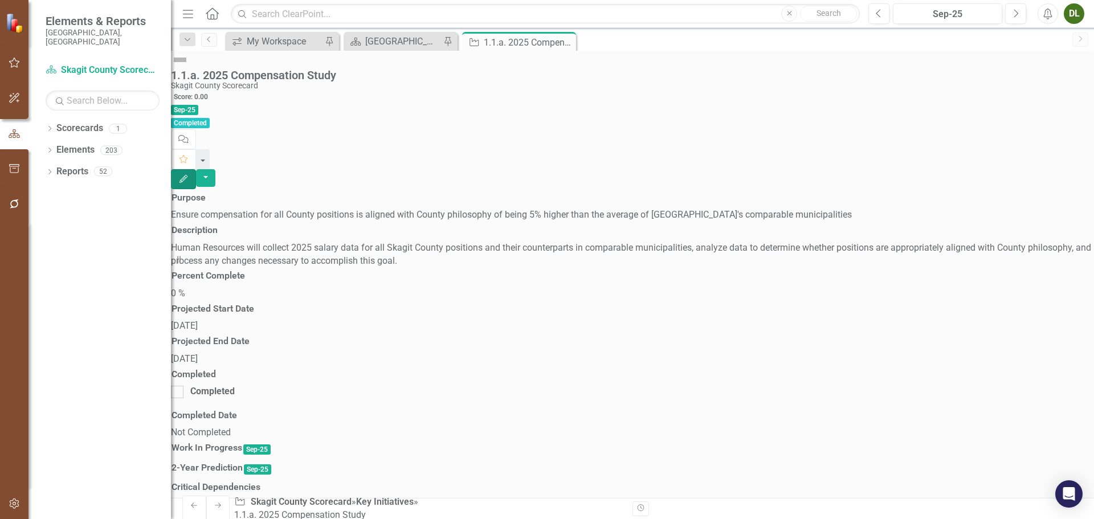
click at [187, 175] on icon "button" at bounding box center [183, 179] width 8 height 8
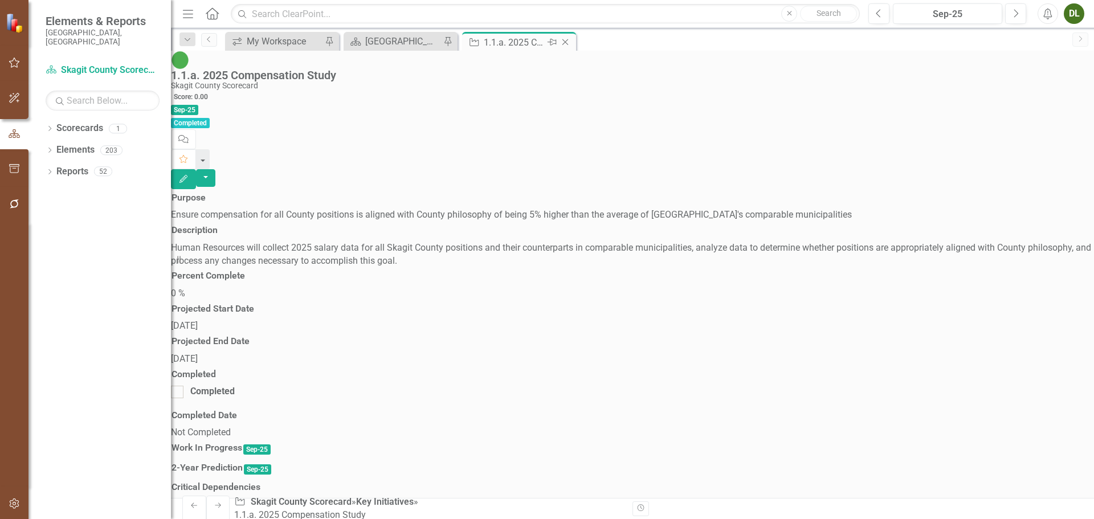
click at [565, 44] on icon "Close" at bounding box center [564, 42] width 11 height 9
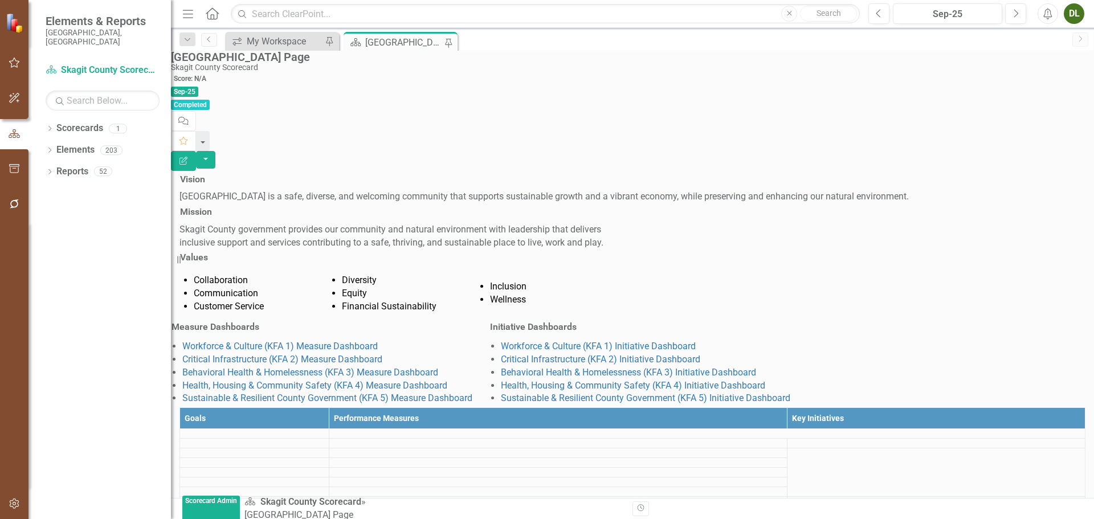
click at [412, 42] on div "[GEOGRAPHIC_DATA] Page" at bounding box center [404, 42] width 78 height 14
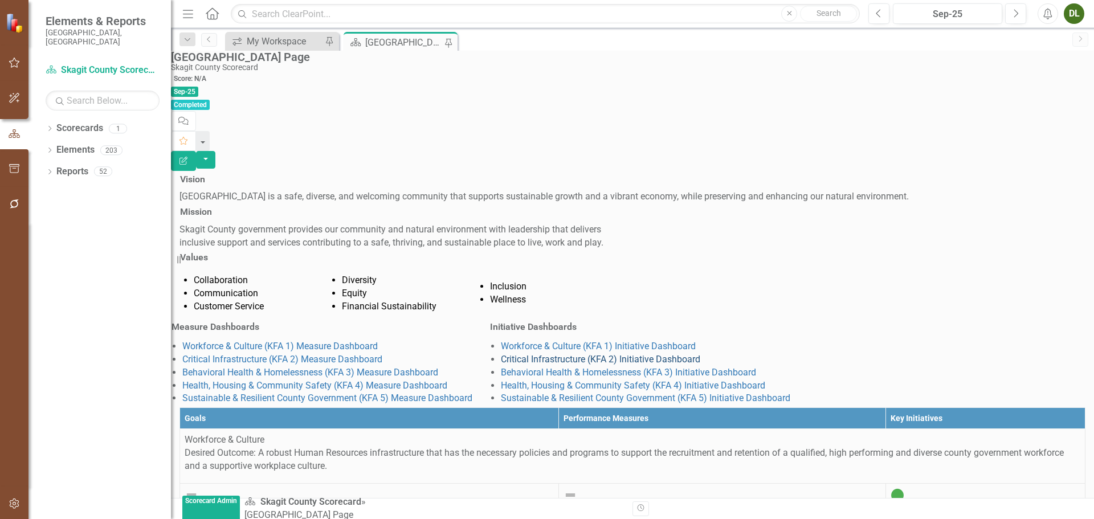
scroll to position [285, 0]
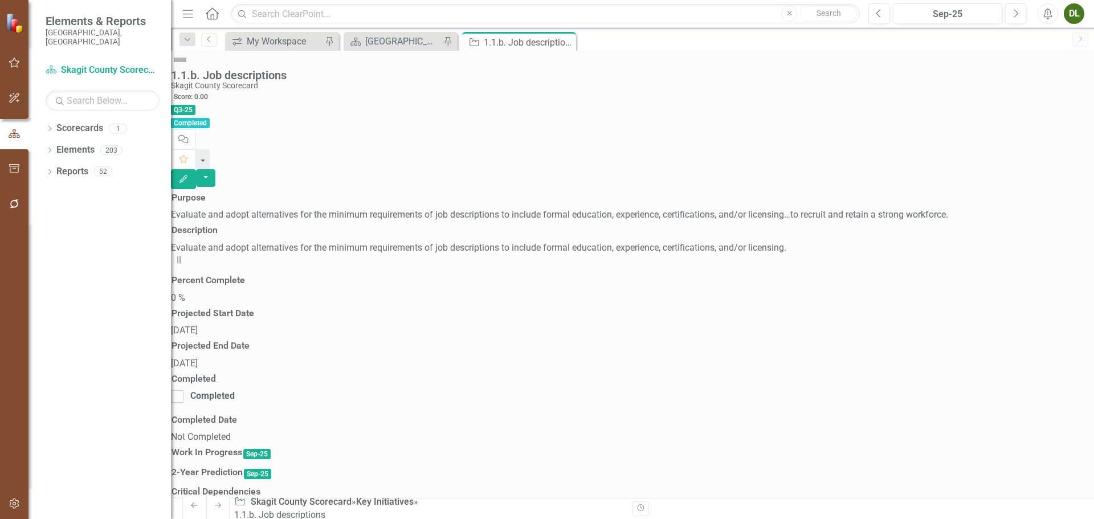
scroll to position [171, 0]
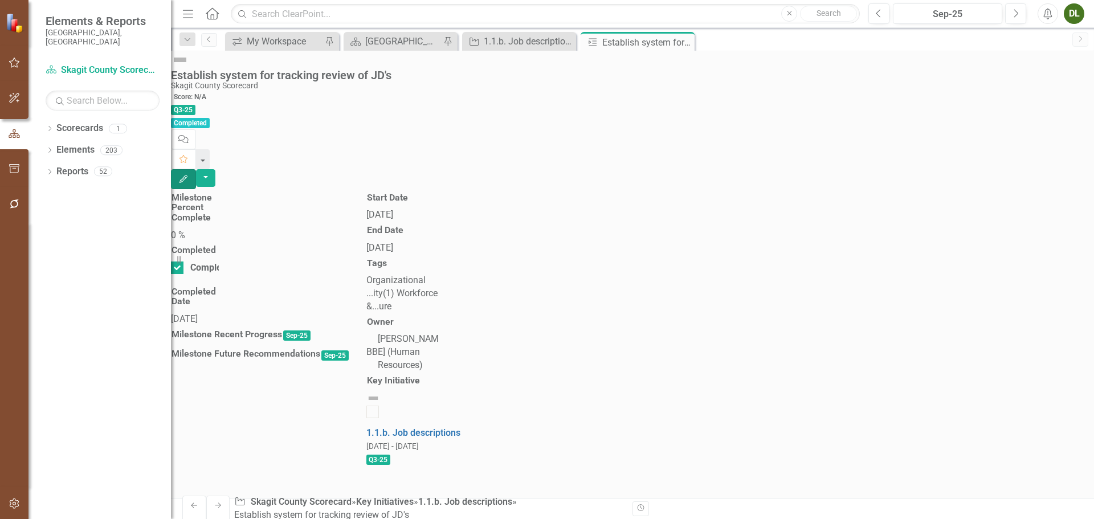
click at [189, 175] on icon "Edit" at bounding box center [183, 179] width 10 height 8
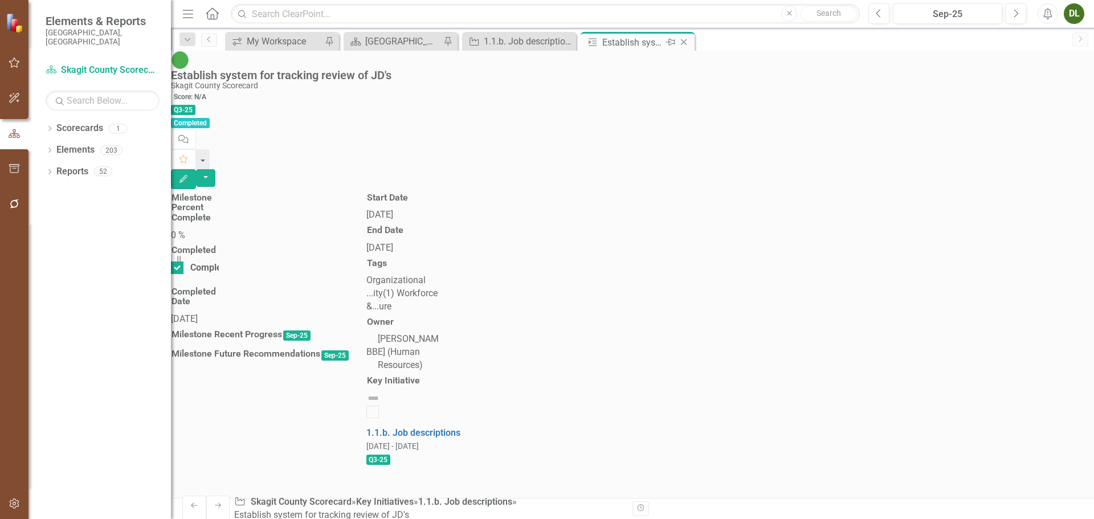
click at [683, 39] on icon "Close" at bounding box center [683, 42] width 11 height 9
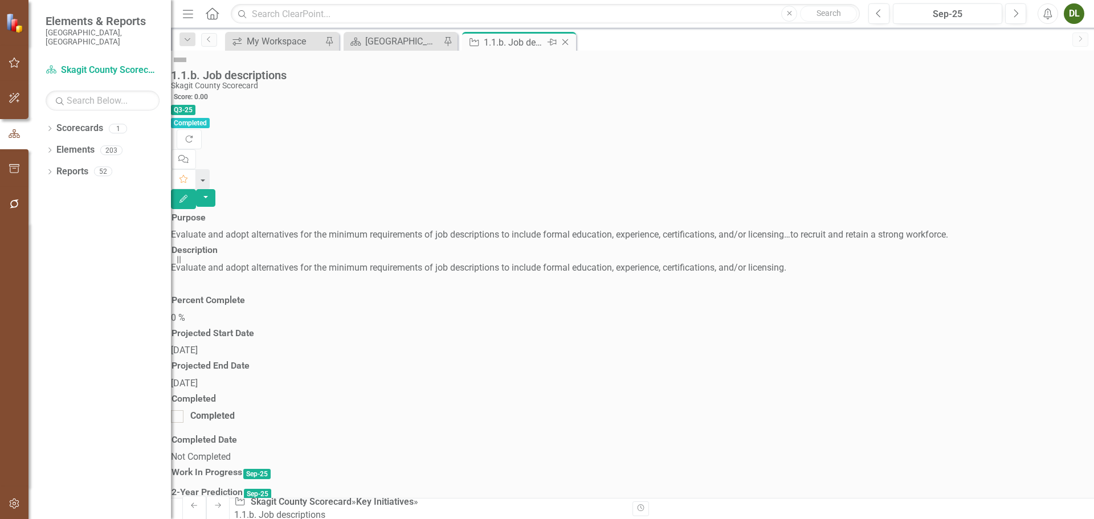
click at [539, 43] on div "1.1.b. Job descriptions" at bounding box center [514, 42] width 61 height 14
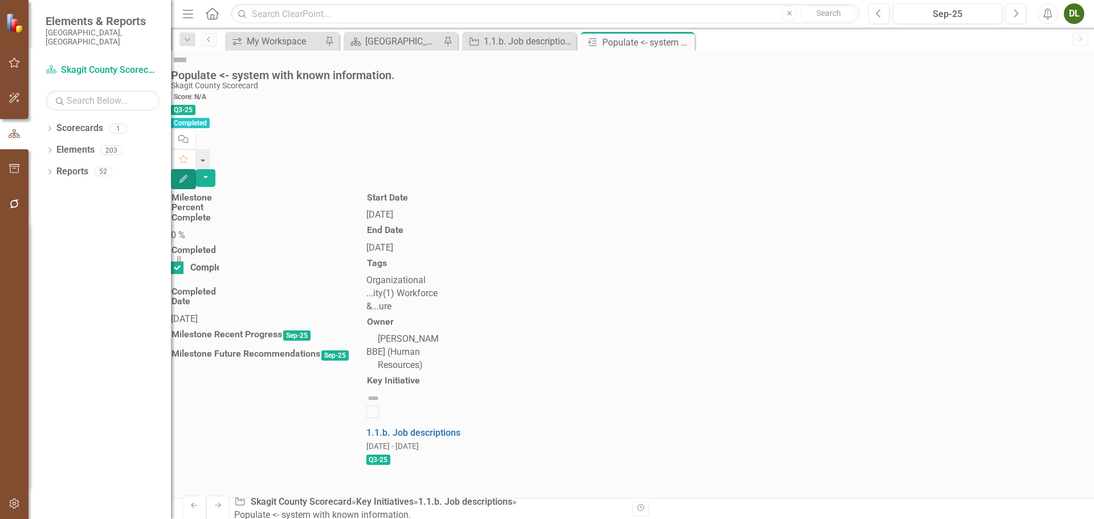
click at [189, 175] on icon "Edit" at bounding box center [183, 179] width 10 height 8
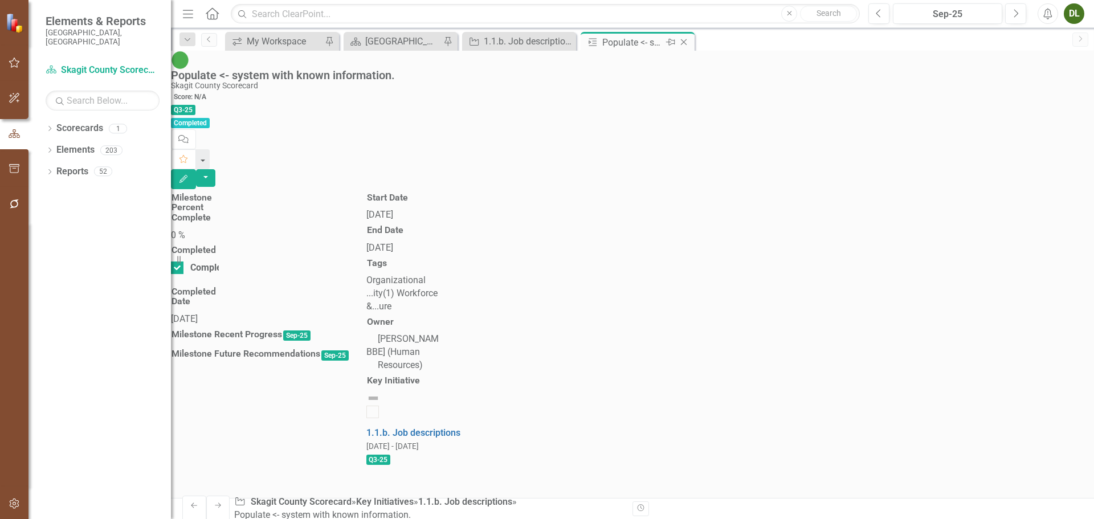
click at [684, 43] on icon "Close" at bounding box center [683, 42] width 11 height 9
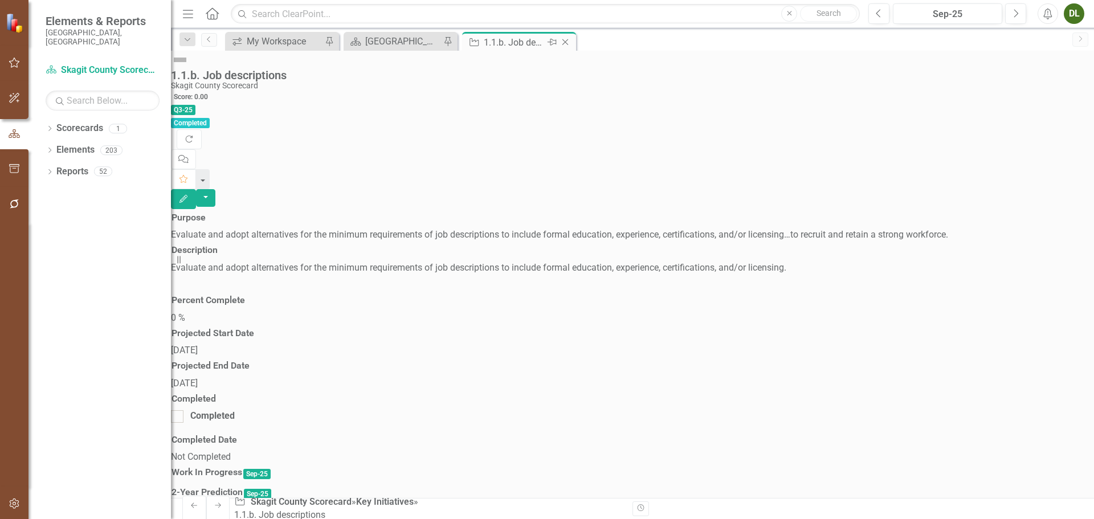
click at [532, 43] on div "1.1.b. Job descriptions" at bounding box center [514, 42] width 61 height 14
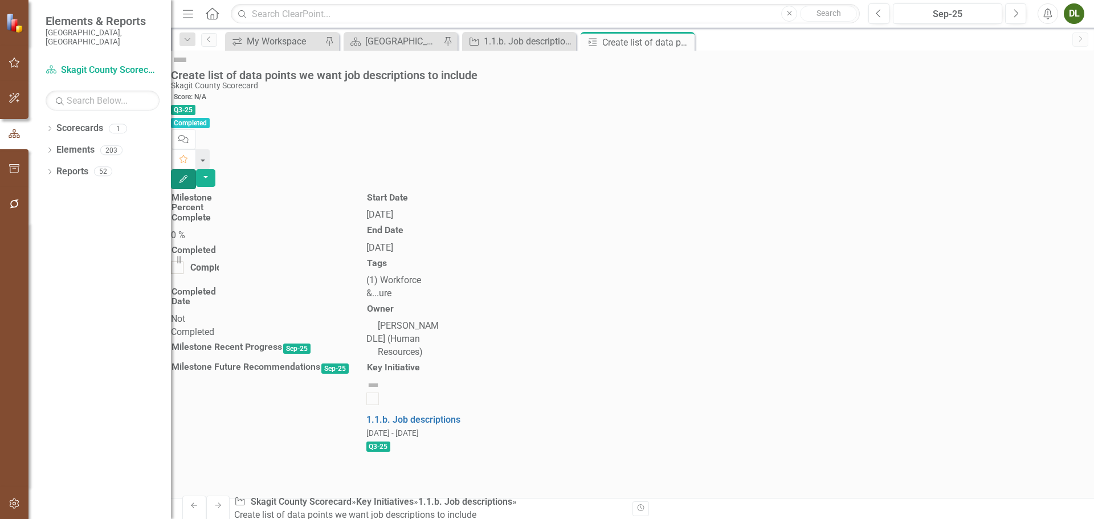
click at [189, 175] on icon "Edit" at bounding box center [183, 179] width 10 height 8
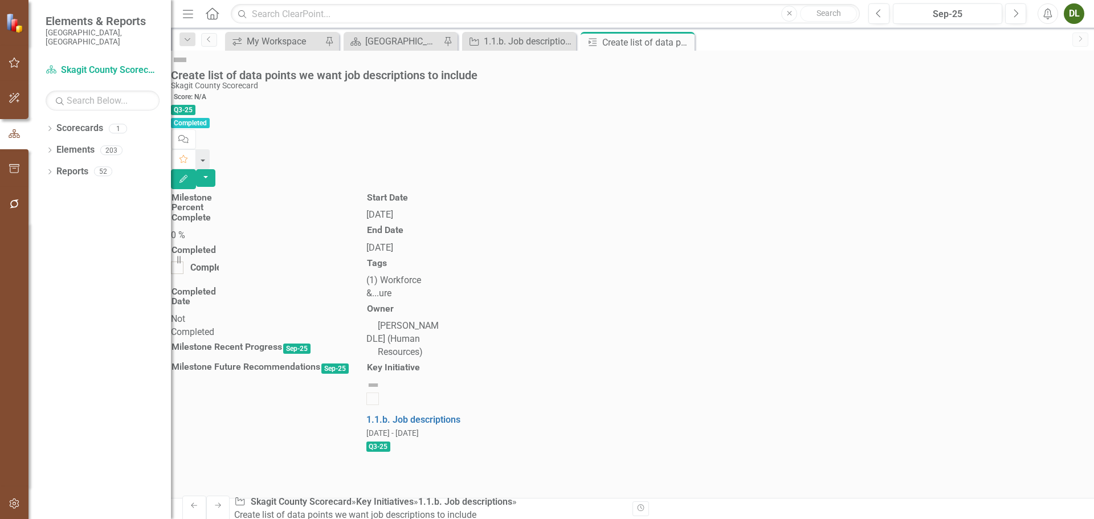
drag, startPoint x: 685, startPoint y: 42, endPoint x: 558, endPoint y: 51, distance: 127.3
click at [0, 0] on icon "Close" at bounding box center [0, 0] width 0 height 0
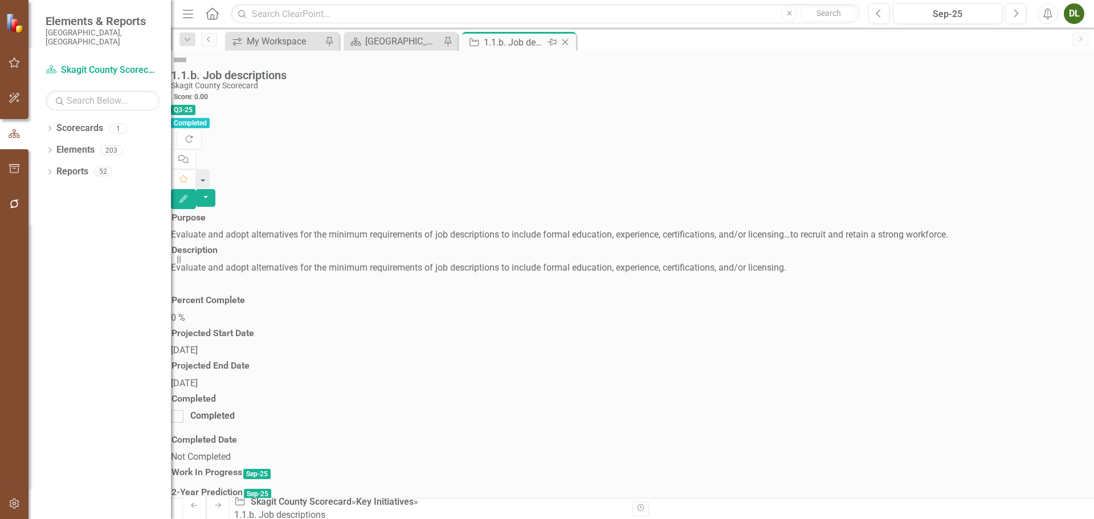
click at [537, 41] on div "1.1.b. Job descriptions" at bounding box center [514, 42] width 61 height 14
